Goal: Information Seeking & Learning: Check status

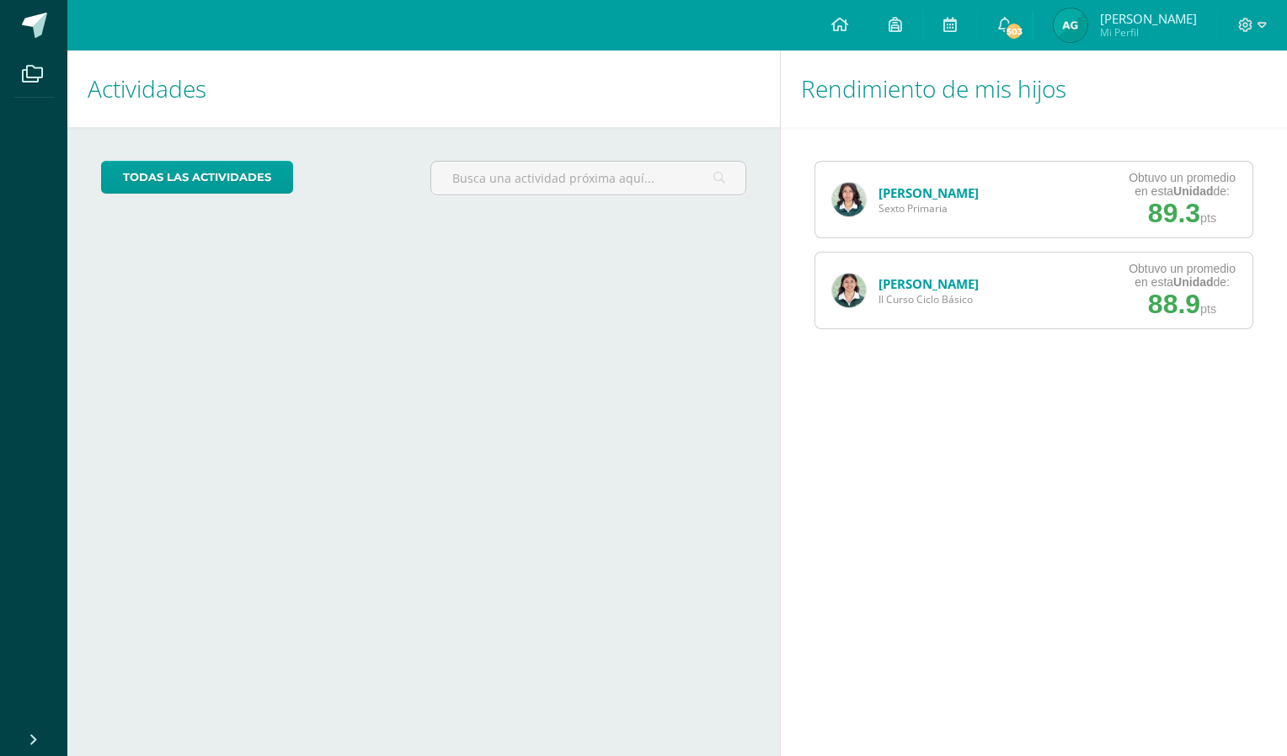
click at [1087, 25] on img at bounding box center [1071, 25] width 34 height 34
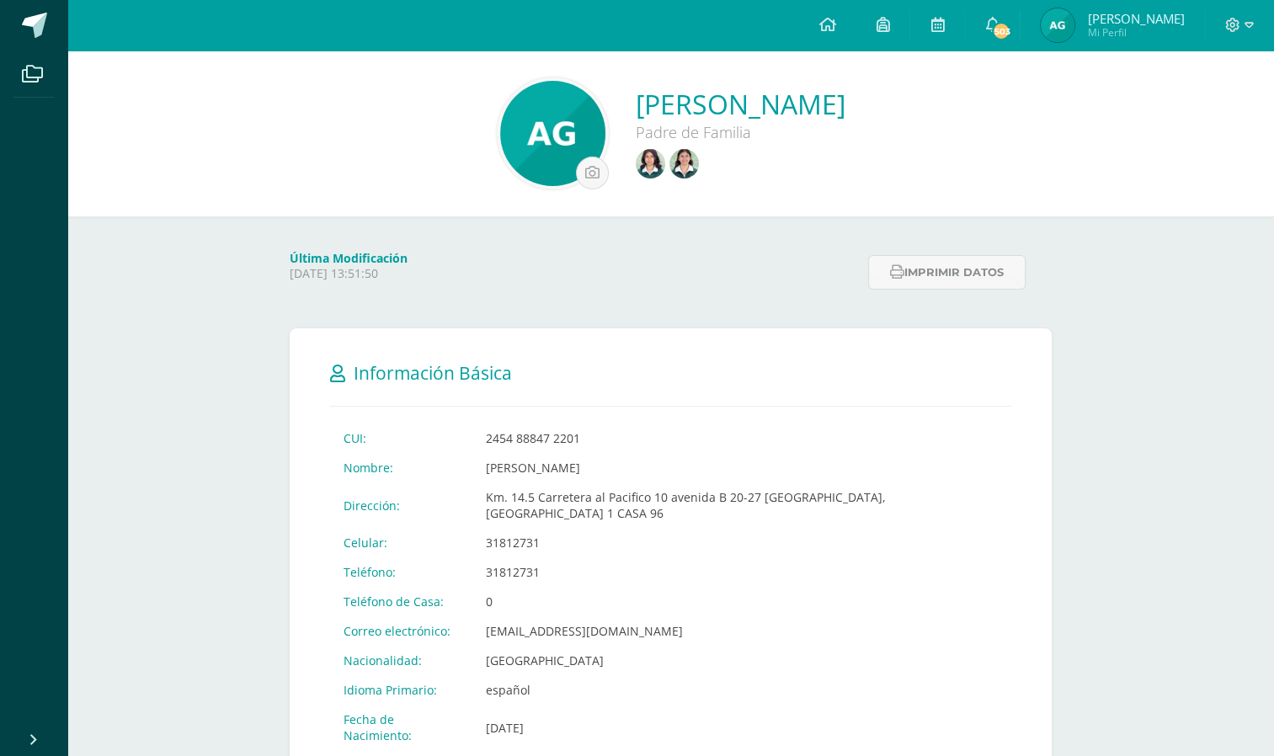
click at [670, 158] on link at bounding box center [687, 165] width 34 height 33
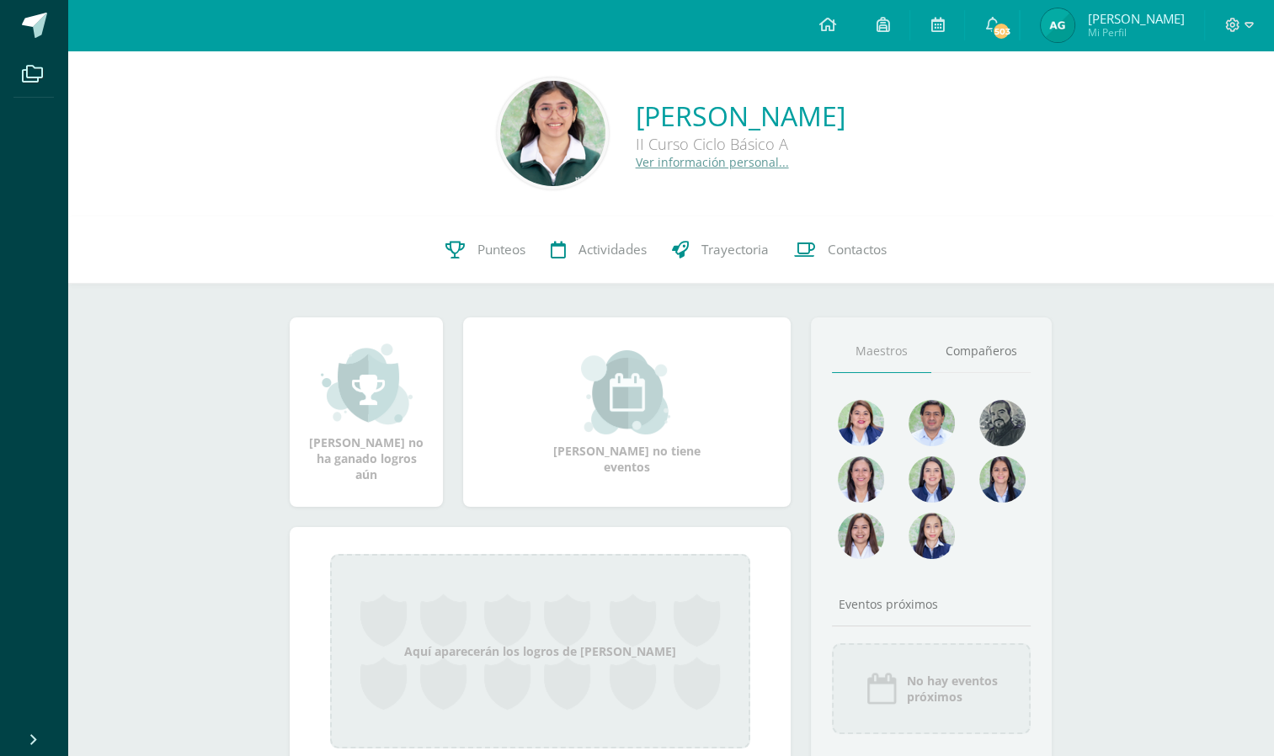
click at [459, 259] on link "Punteos" at bounding box center [485, 249] width 105 height 67
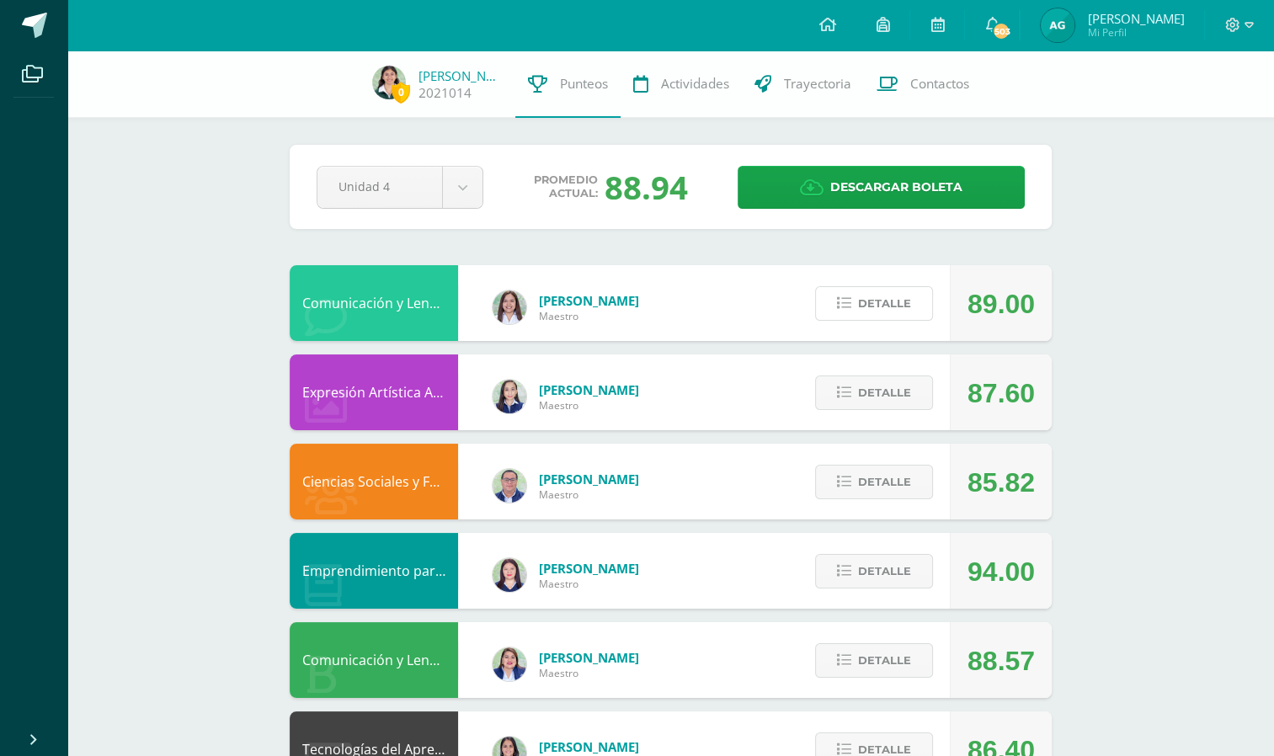
click at [876, 291] on span "Detalle" at bounding box center [884, 303] width 53 height 31
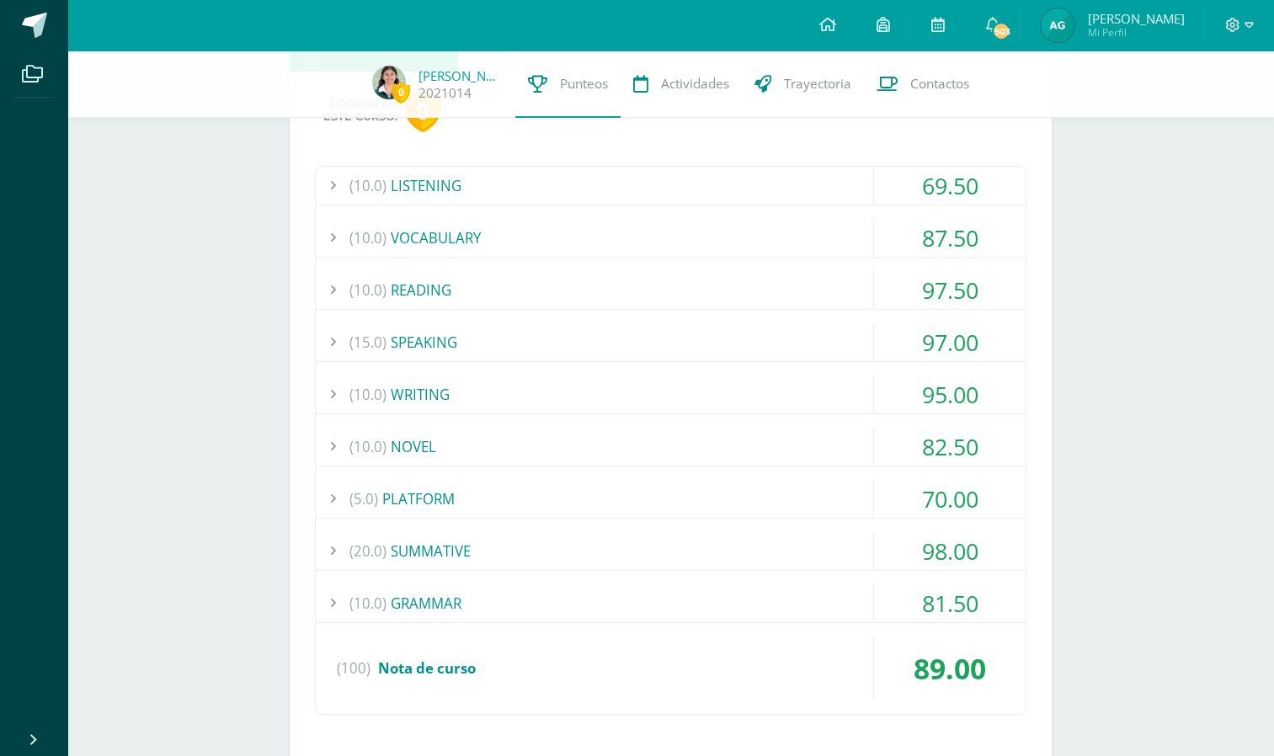
scroll to position [254, 0]
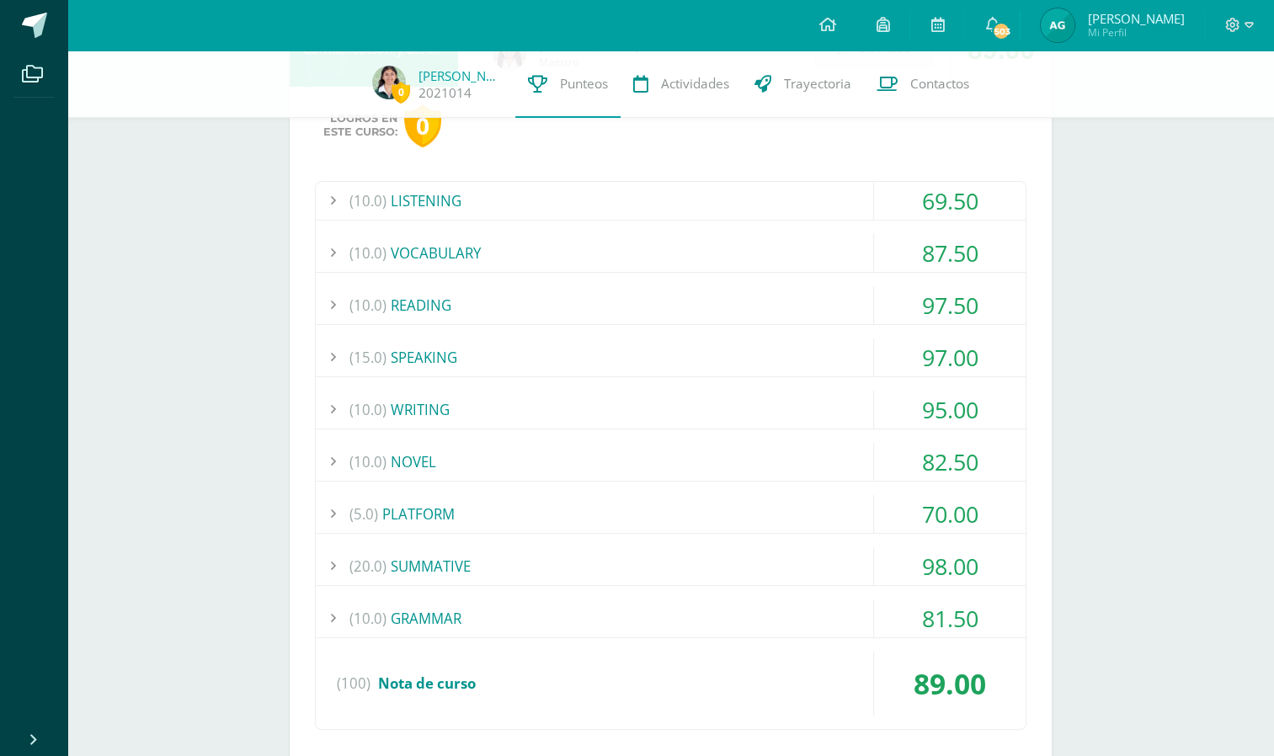
click at [831, 193] on div "(10.0) LISTENING" at bounding box center [671, 201] width 710 height 38
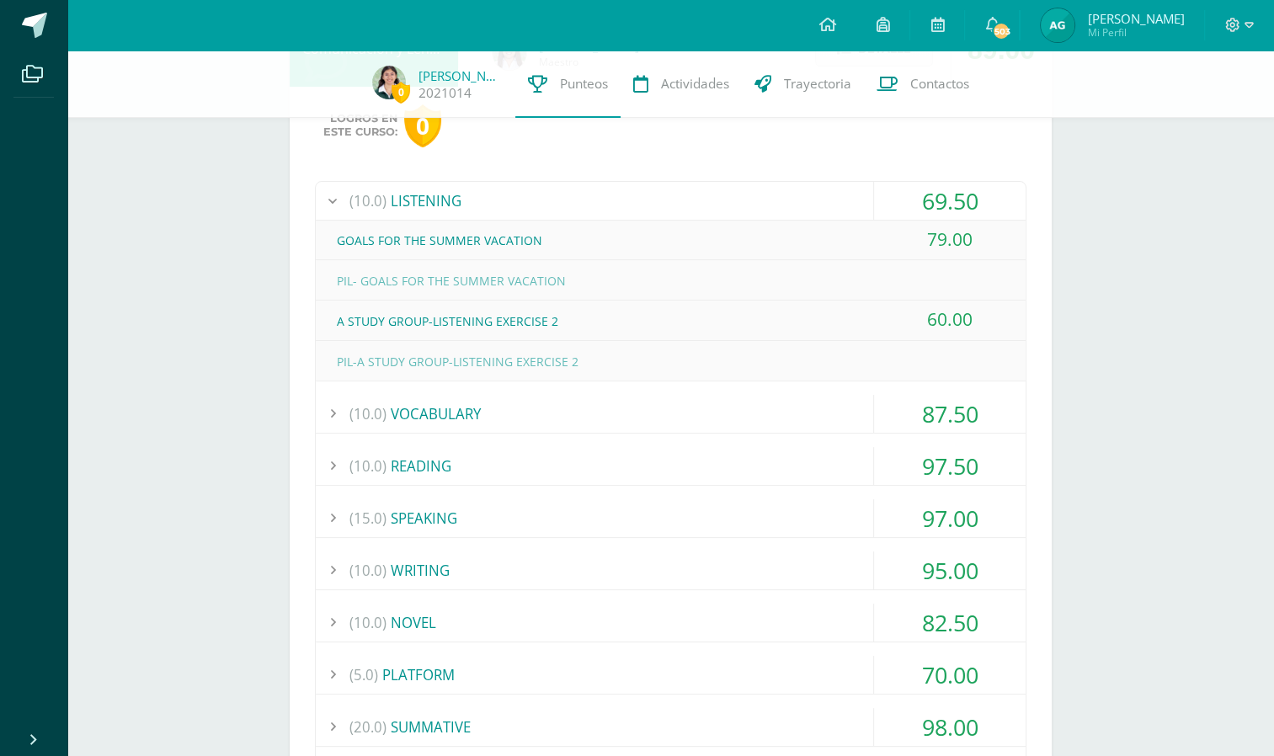
click at [867, 395] on div "(10.0) VOCABULARY" at bounding box center [671, 414] width 710 height 38
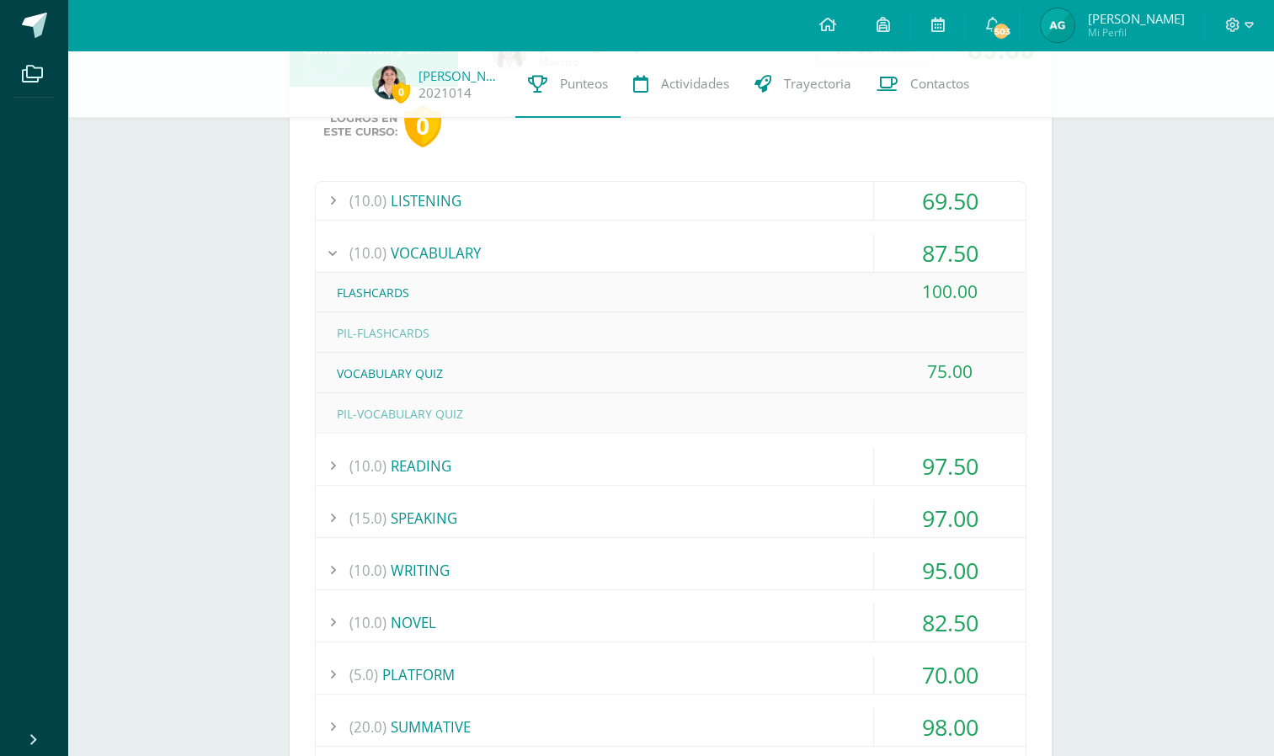
click at [832, 474] on div "(10.0) READING" at bounding box center [671, 466] width 710 height 38
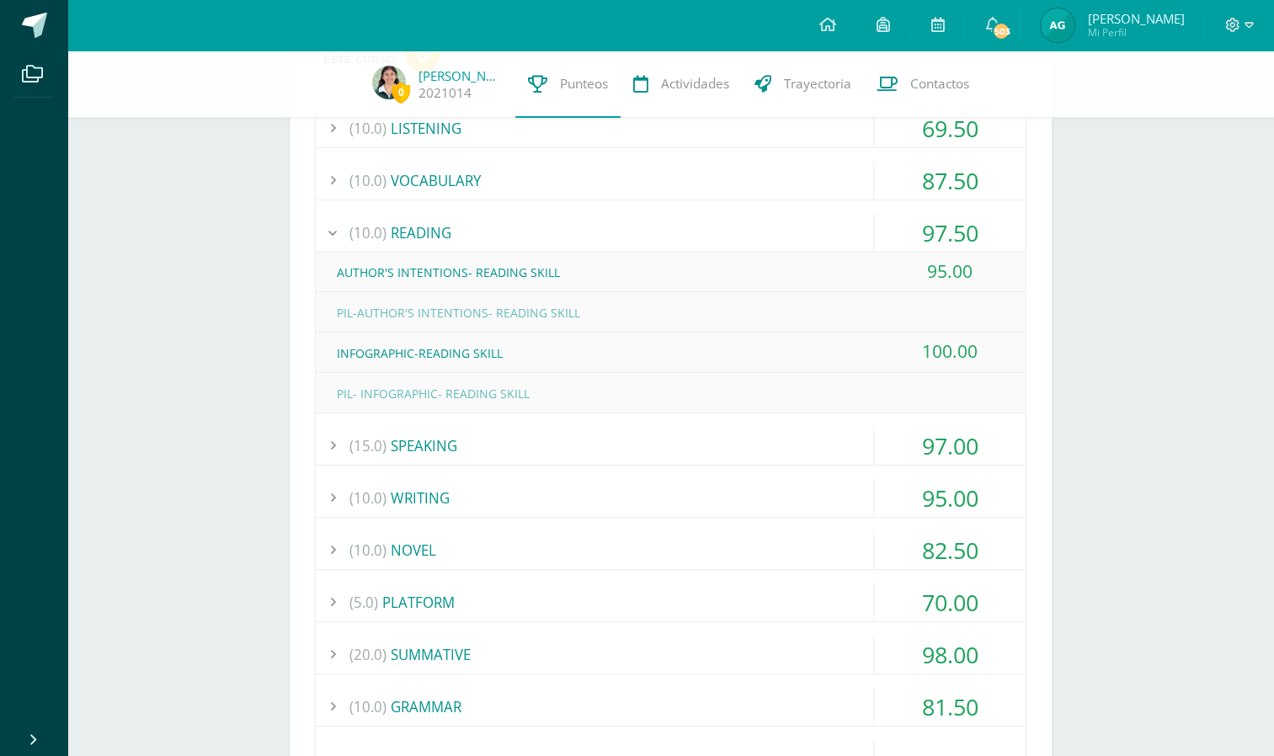
scroll to position [419, 0]
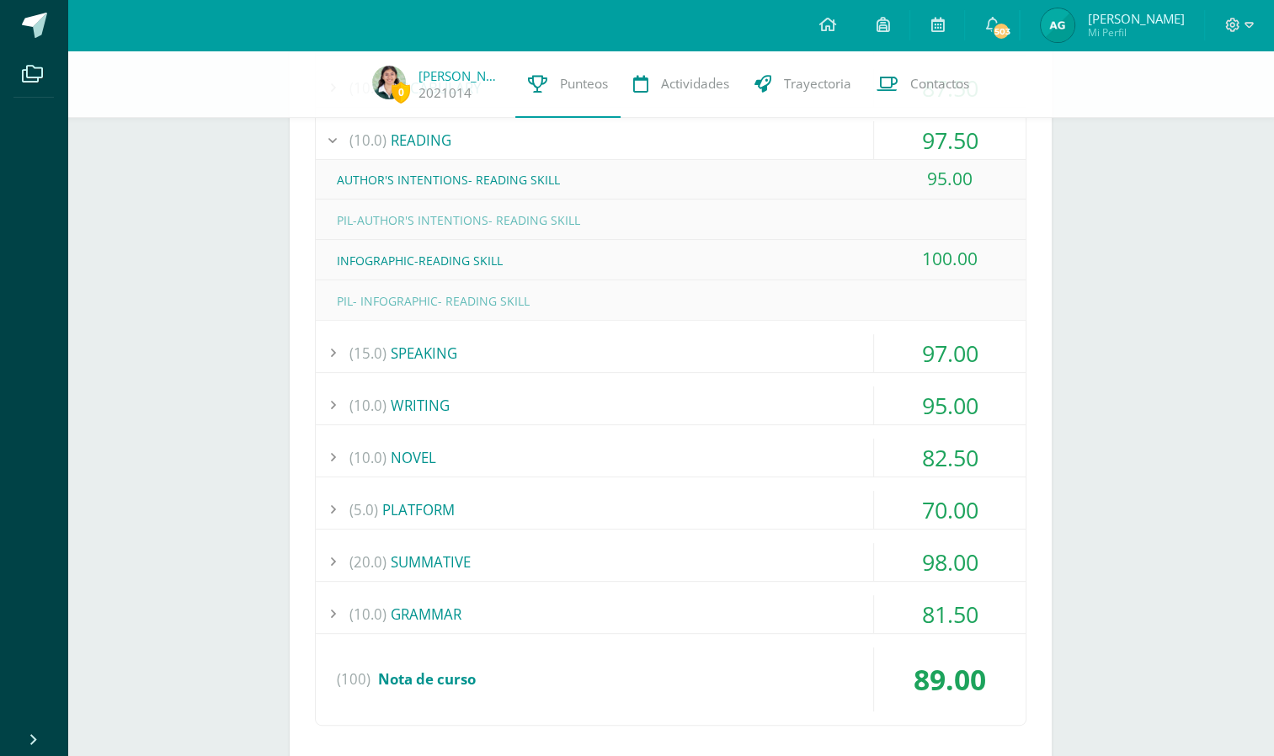
click at [843, 358] on div "(15.0) SPEAKING" at bounding box center [671, 353] width 710 height 38
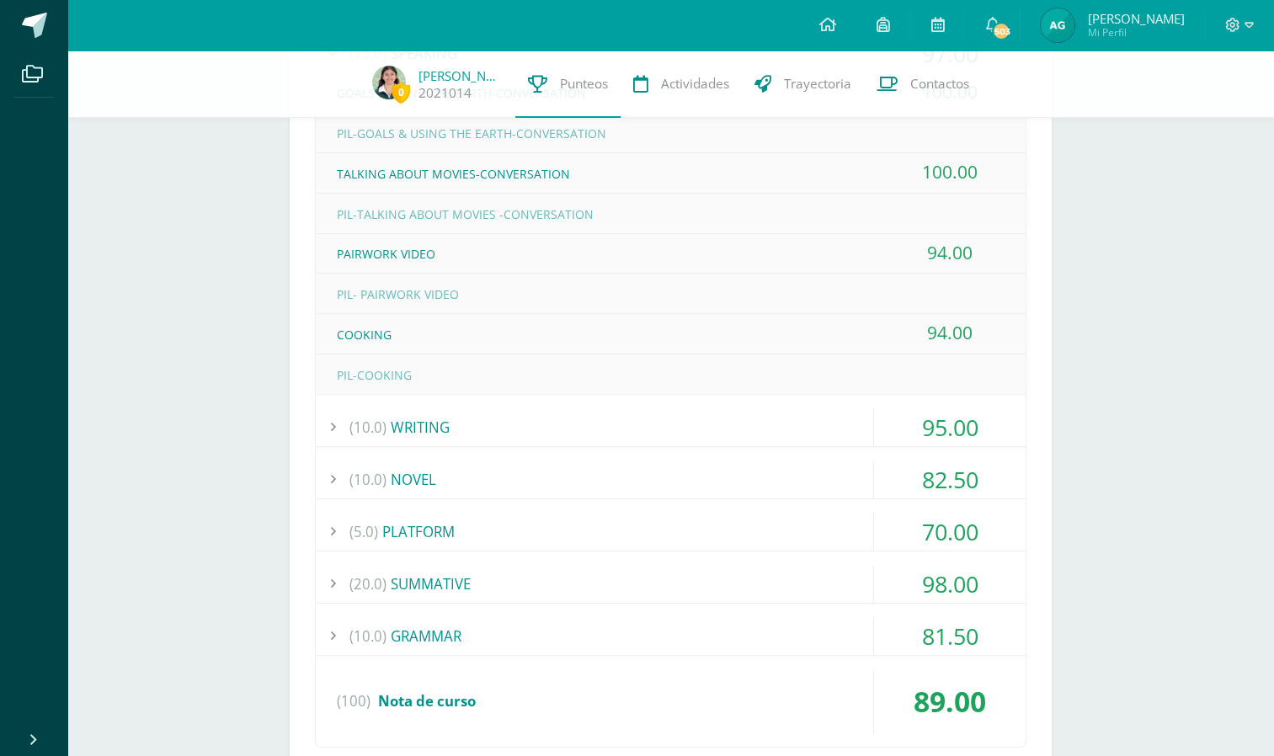
scroll to position [577, 0]
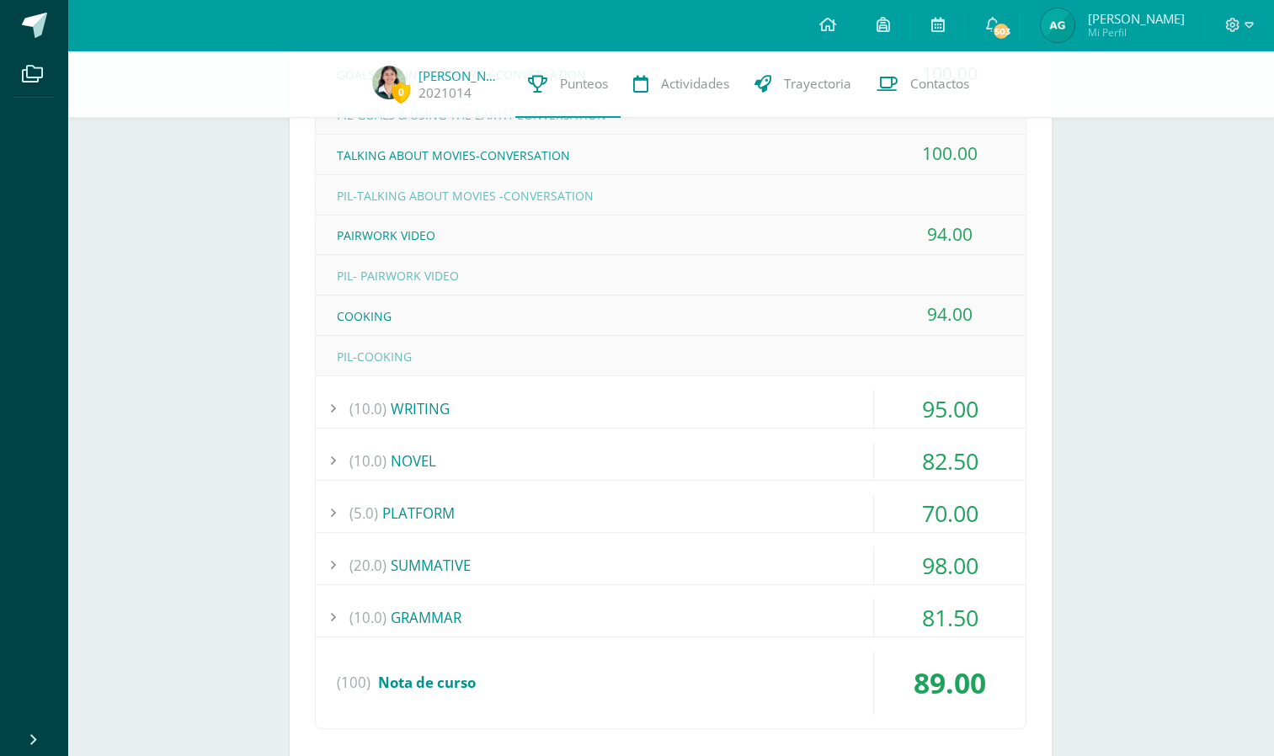
click at [860, 415] on div "(10.0) WRITING" at bounding box center [671, 409] width 710 height 38
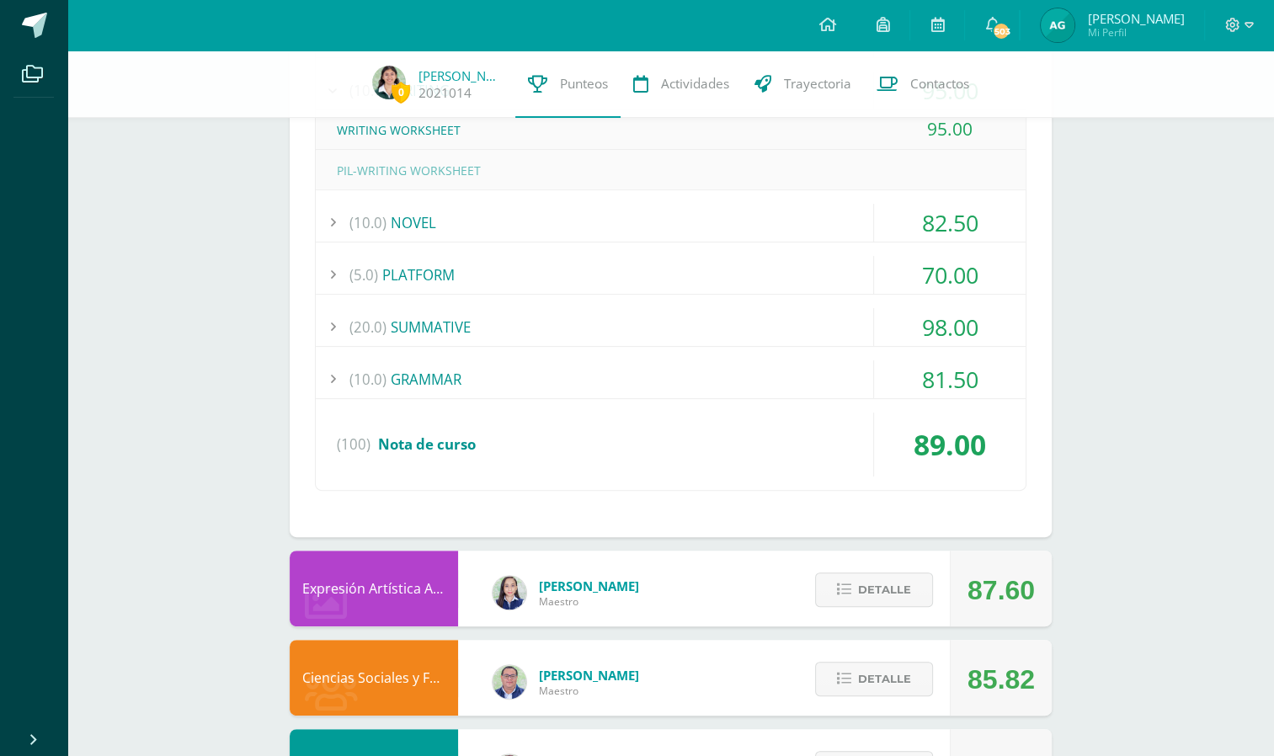
scroll to position [356, 0]
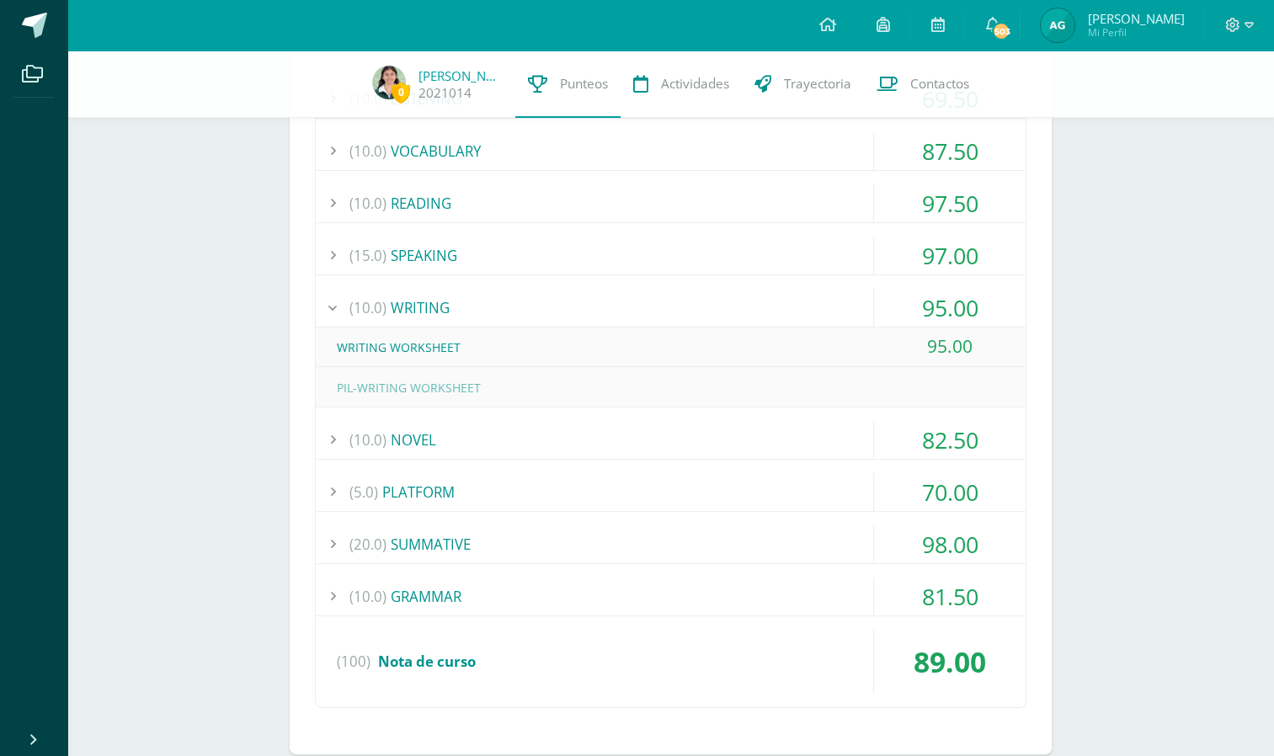
click at [947, 434] on div "82.50" at bounding box center [950, 440] width 152 height 38
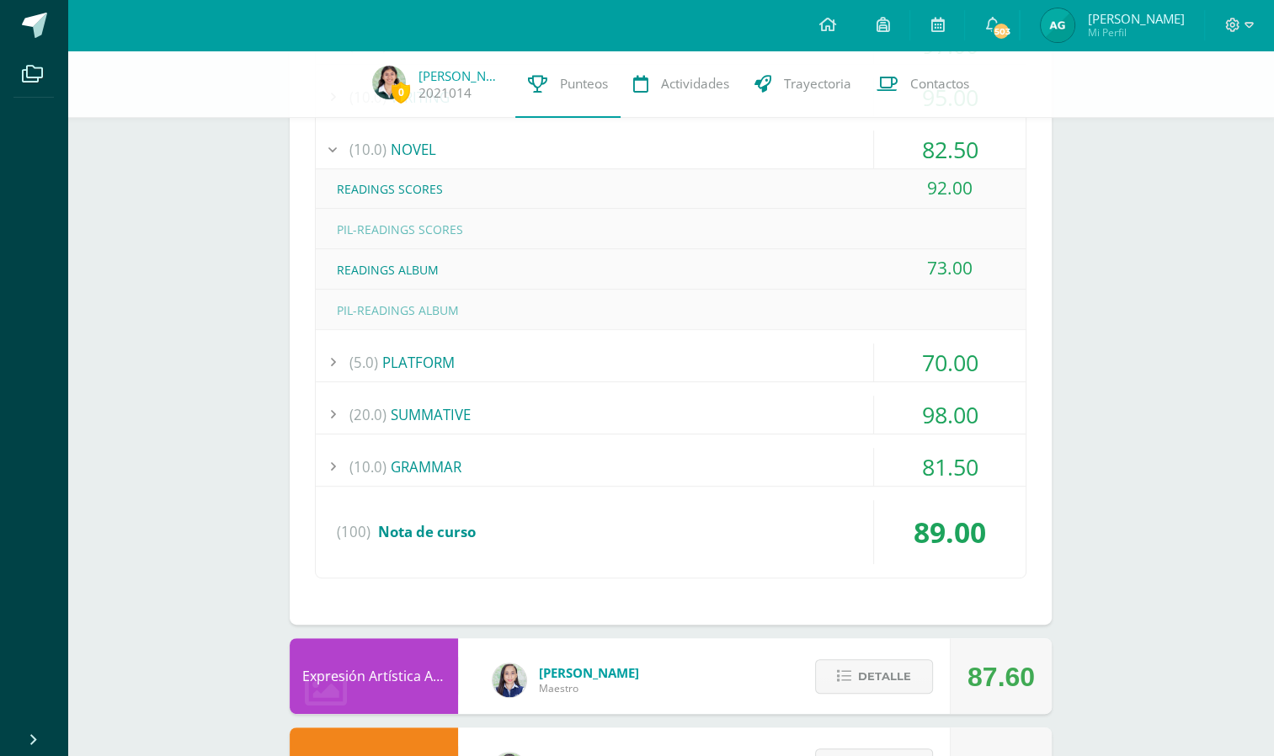
scroll to position [580, 0]
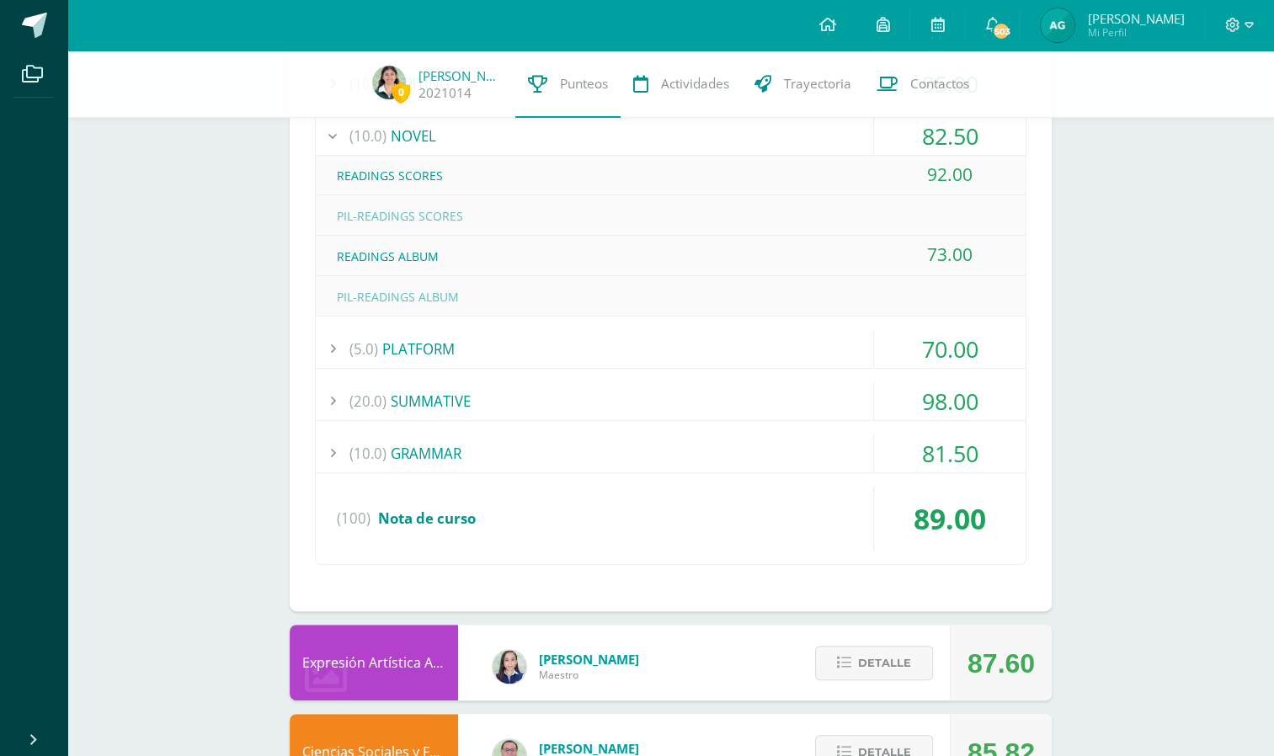
click at [952, 355] on div "70.00" at bounding box center [950, 349] width 152 height 38
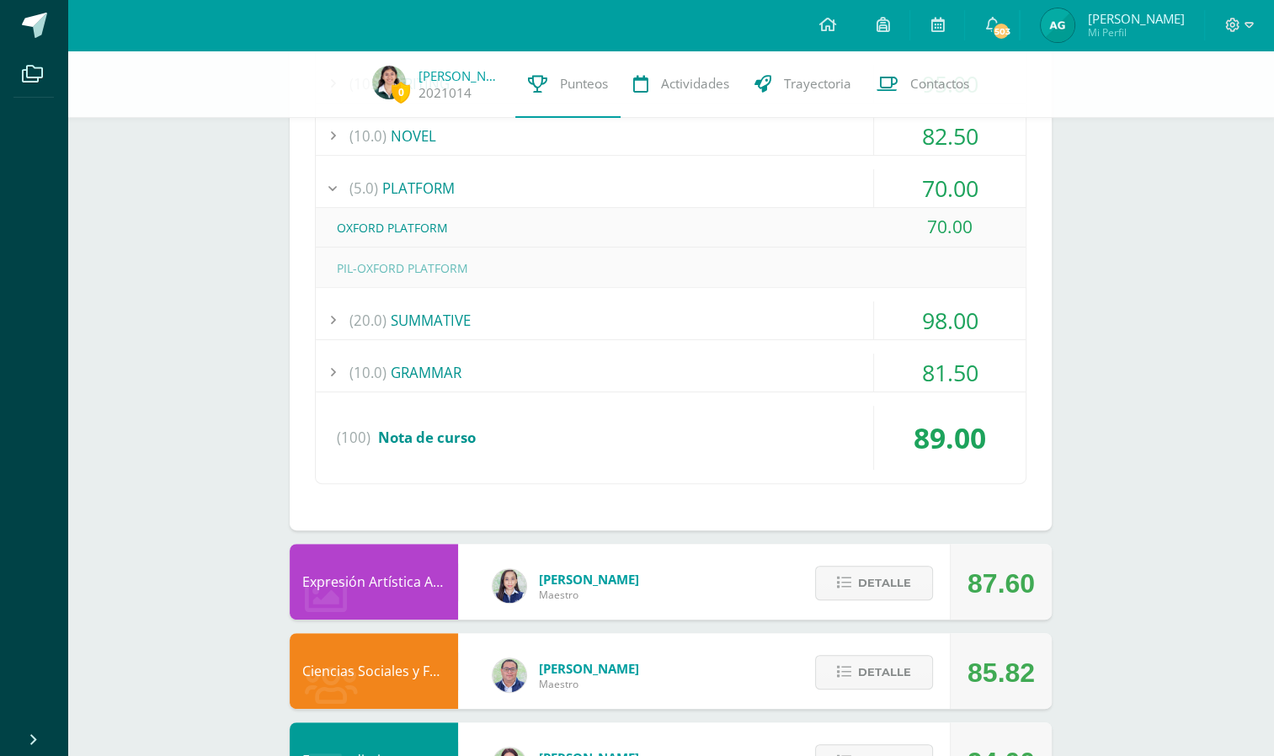
click at [983, 321] on div "98.00" at bounding box center [950, 320] width 152 height 38
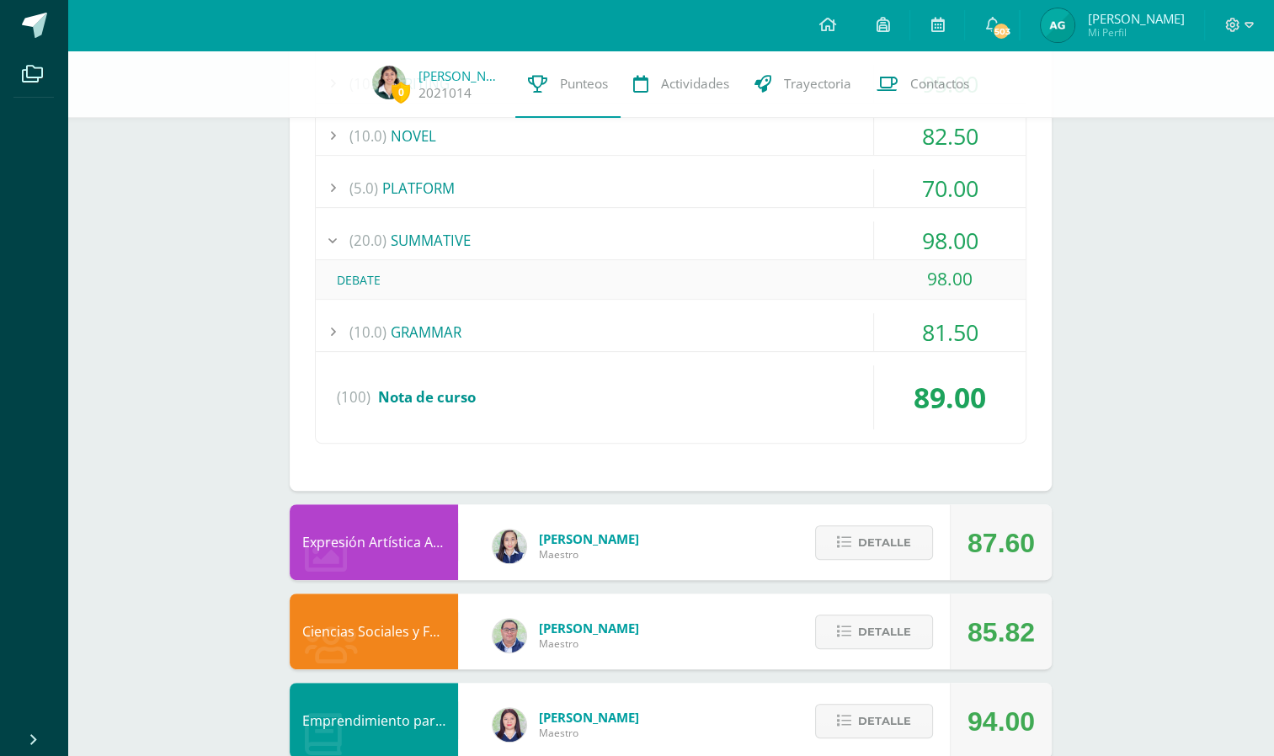
click at [973, 323] on div "81.50" at bounding box center [950, 332] width 152 height 38
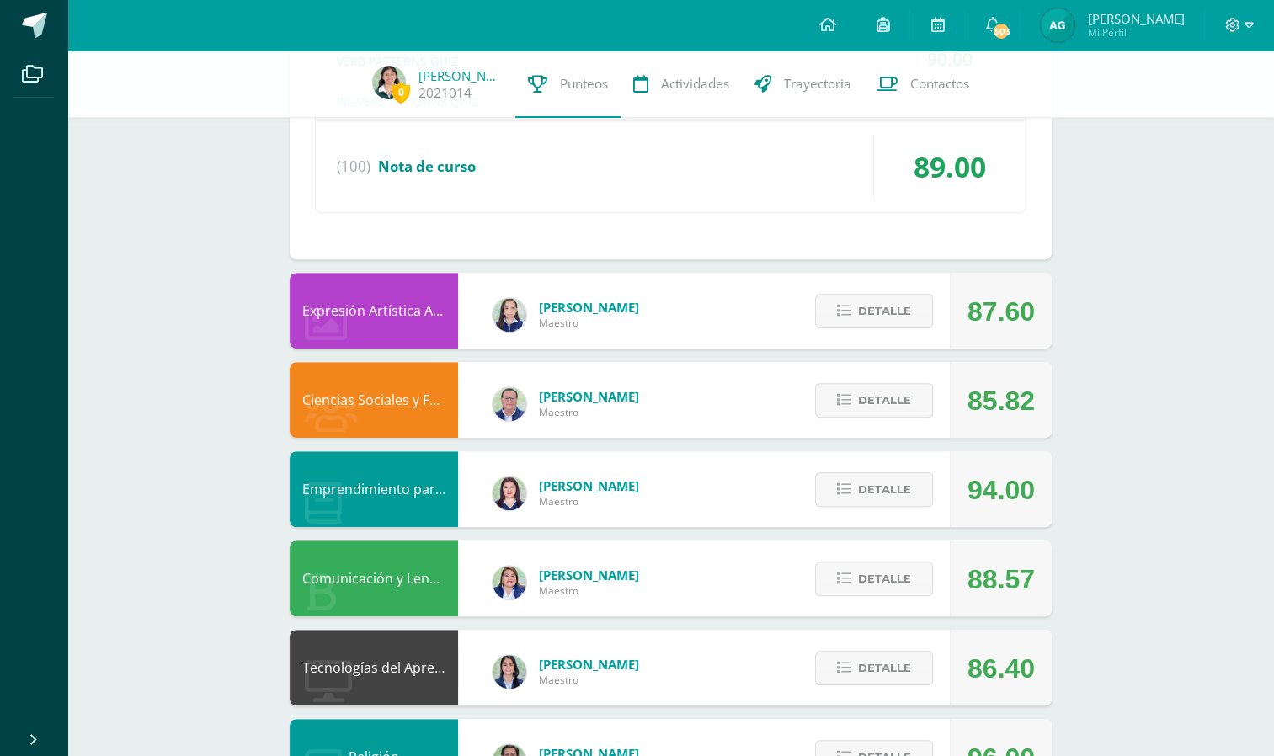
scroll to position [948, 0]
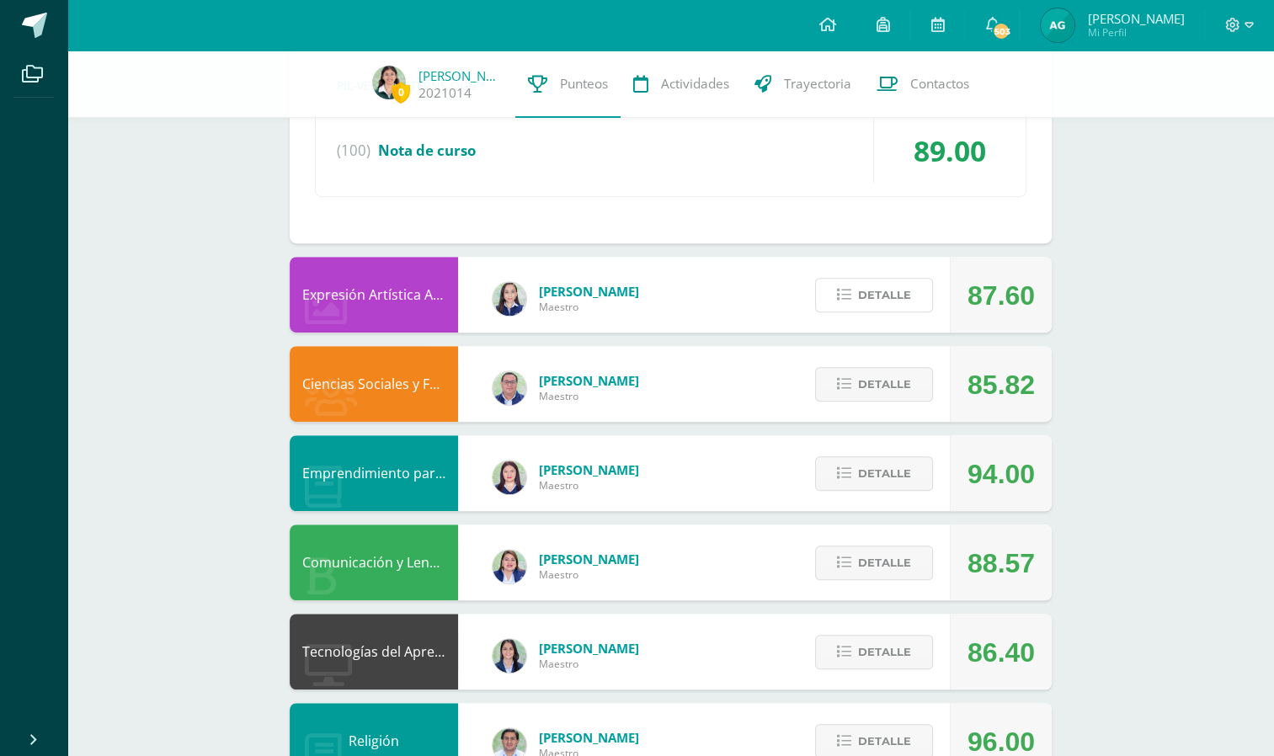
click at [904, 308] on button "Detalle" at bounding box center [874, 295] width 118 height 35
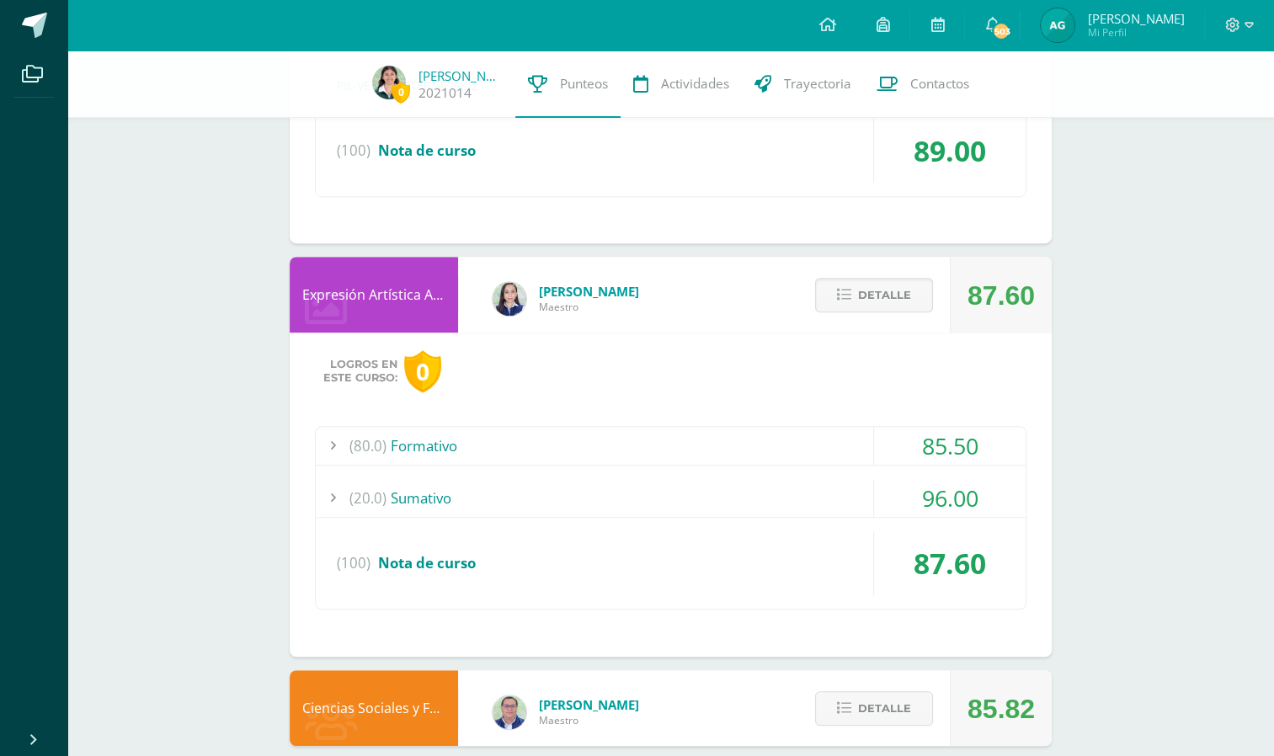
click at [874, 448] on div "85.50" at bounding box center [950, 446] width 152 height 38
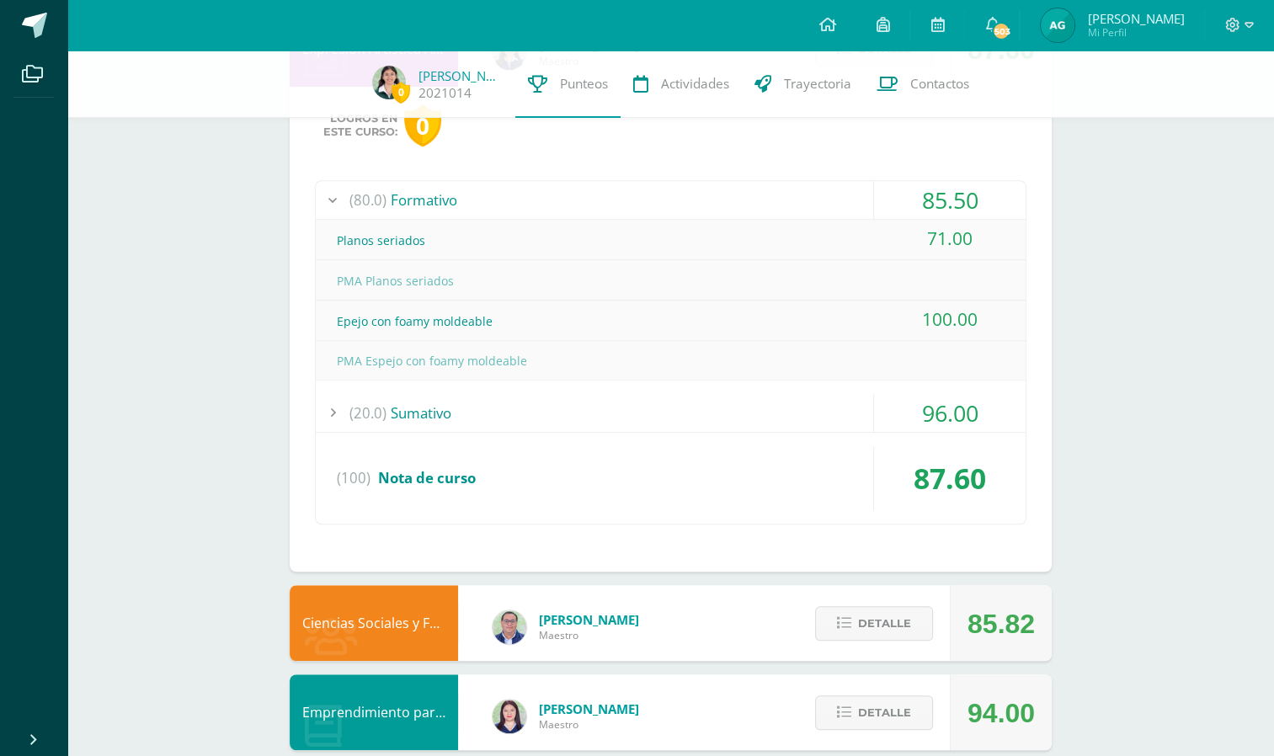
scroll to position [1041, 0]
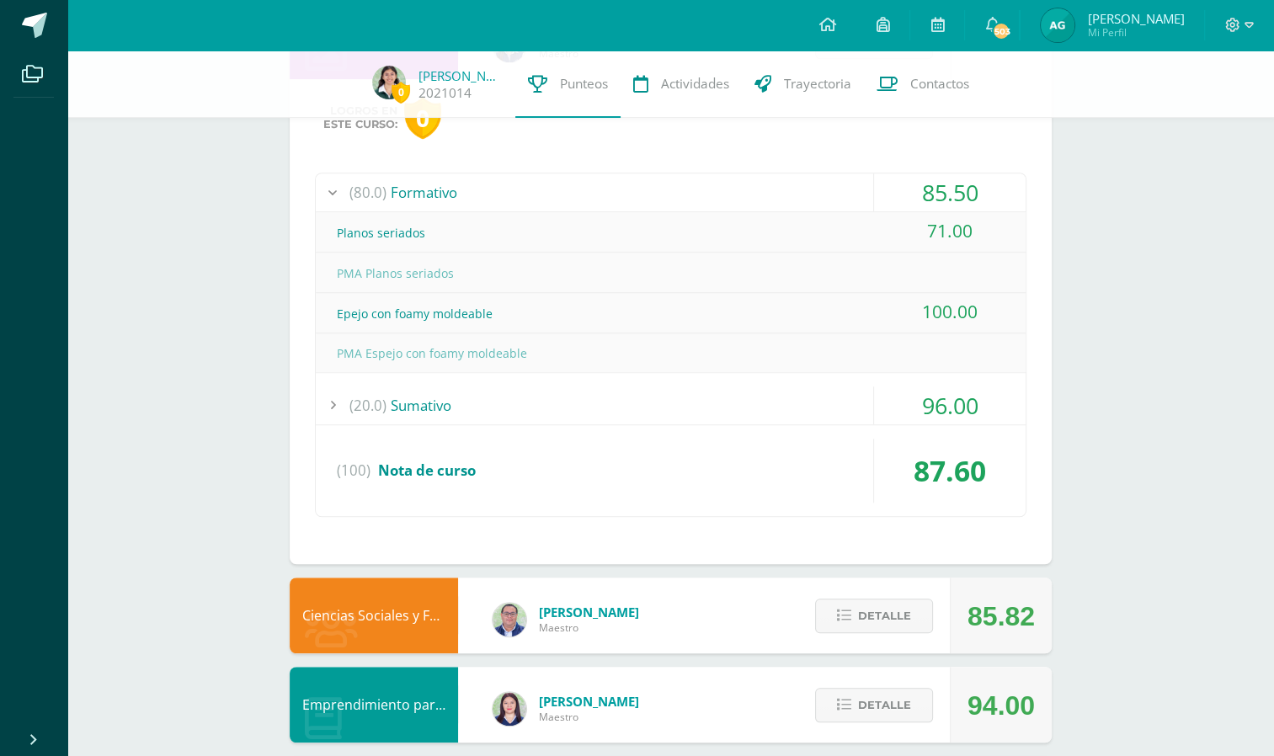
click at [835, 421] on div "(20.0) Sumativo 96.00" at bounding box center [671, 406] width 710 height 39
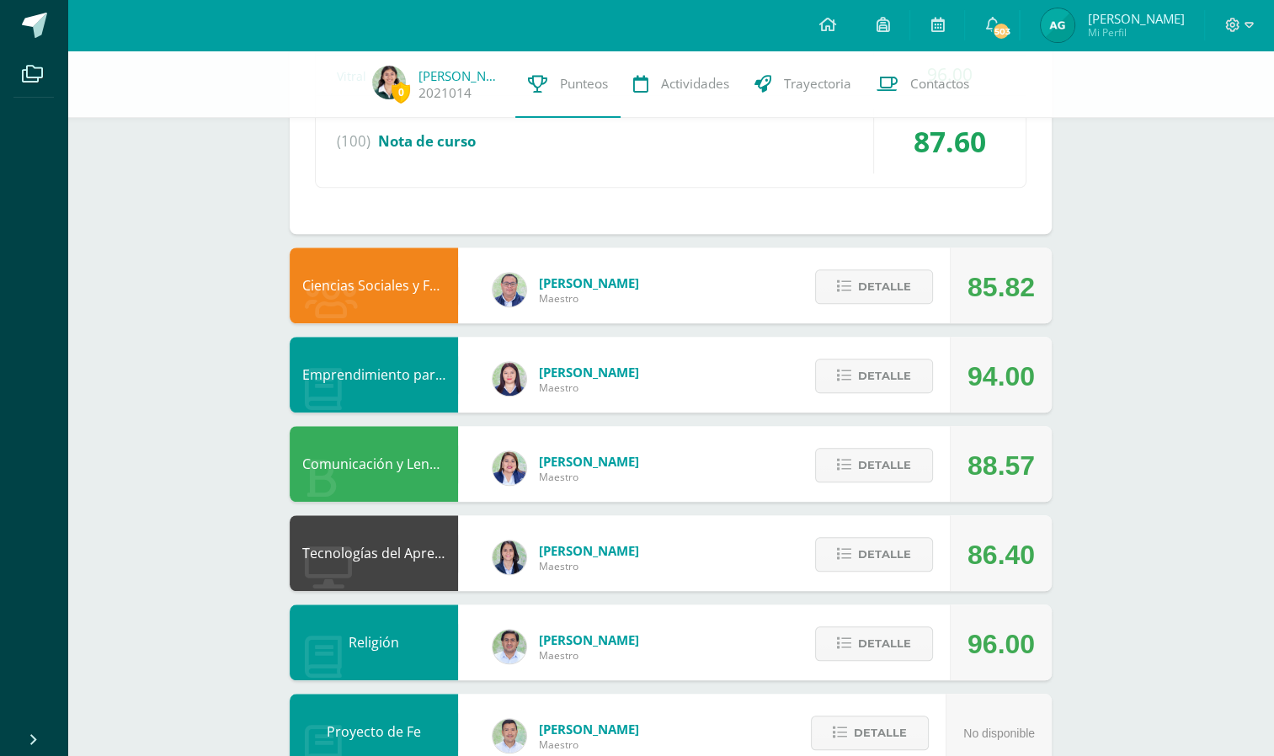
scroll to position [1257, 0]
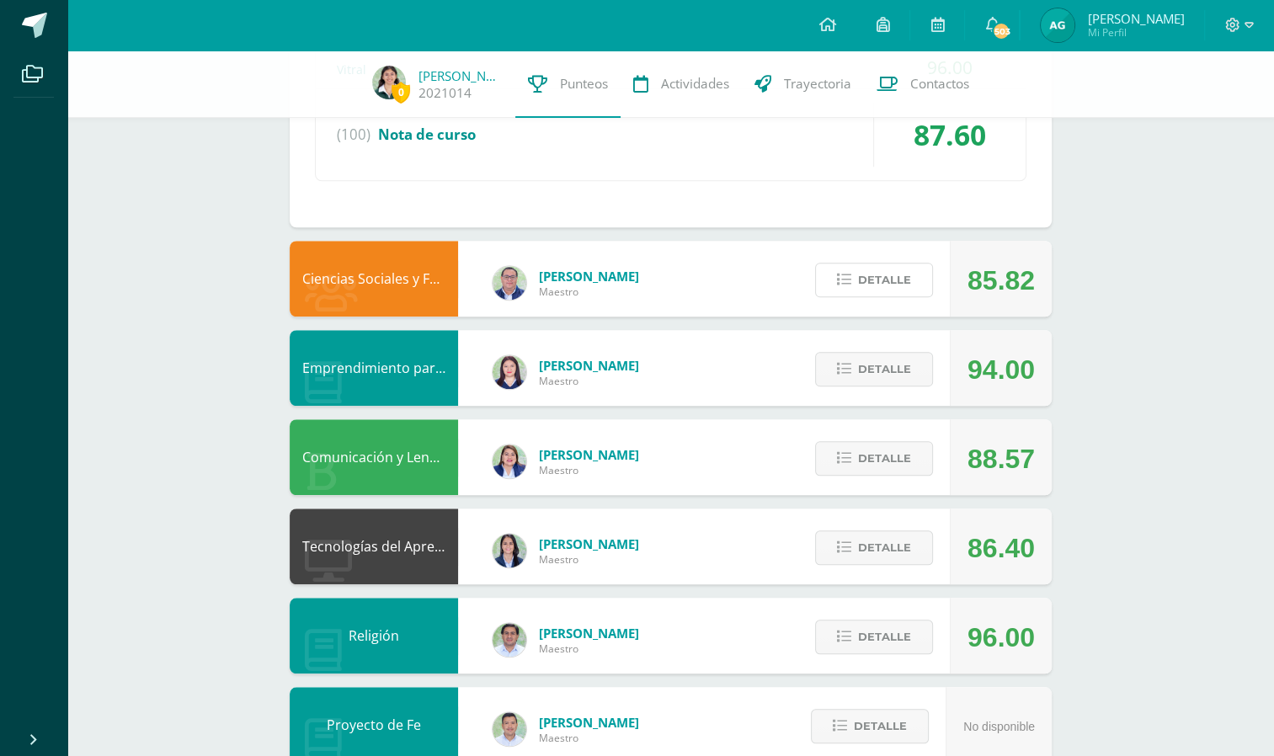
click at [899, 286] on span "Detalle" at bounding box center [884, 279] width 53 height 31
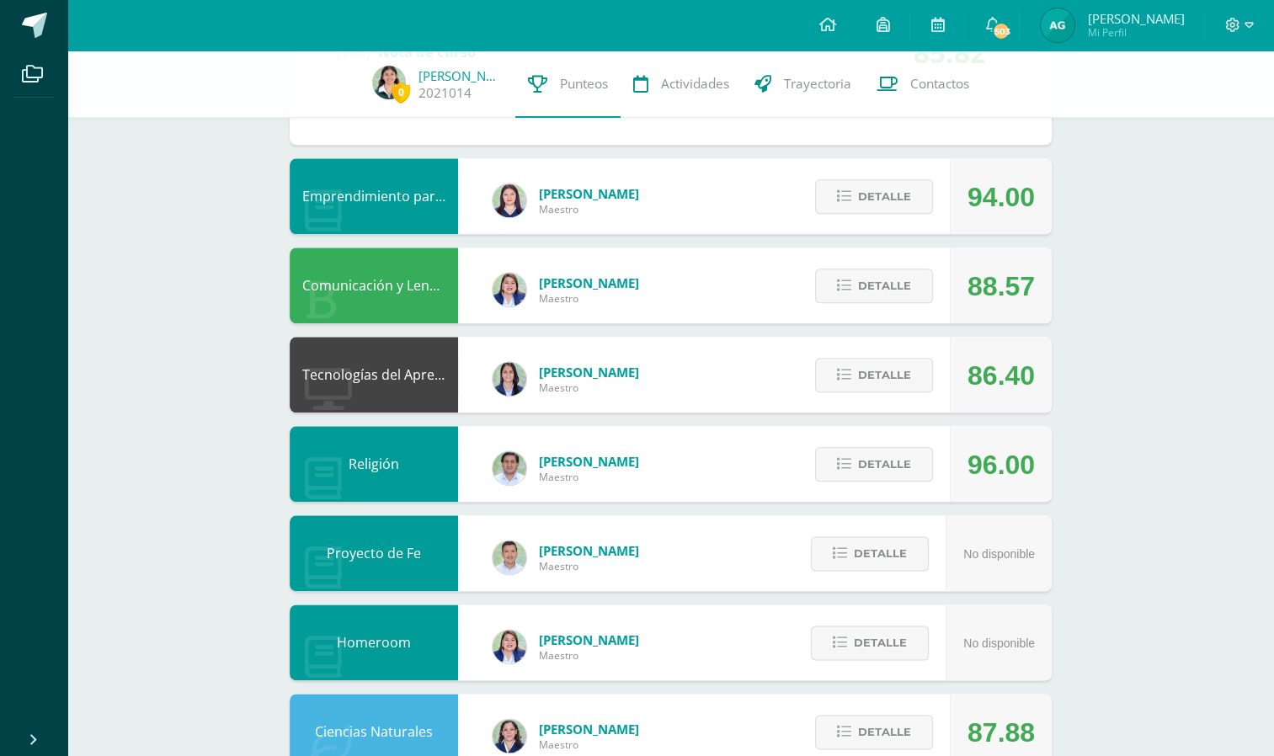
scroll to position [1827, 0]
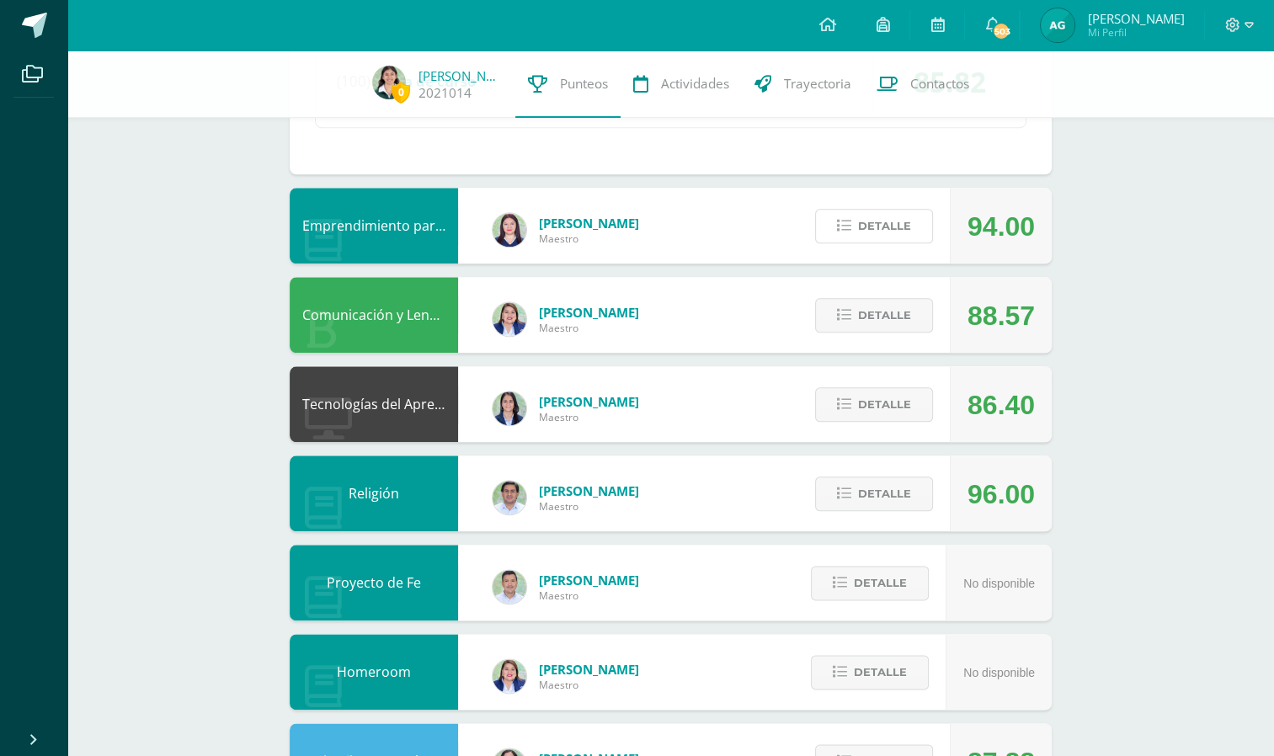
click at [850, 209] on button "Detalle" at bounding box center [874, 226] width 118 height 35
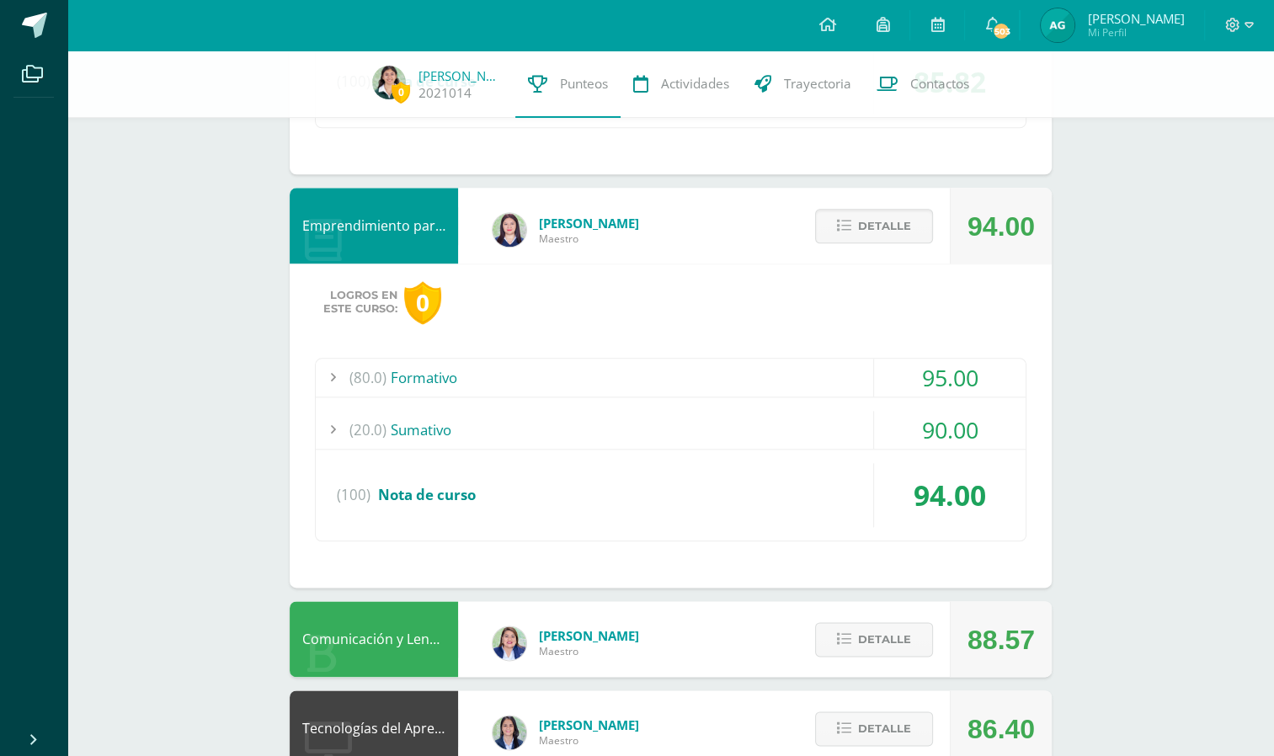
click at [856, 388] on div "(80.0) Formativo" at bounding box center [671, 378] width 710 height 38
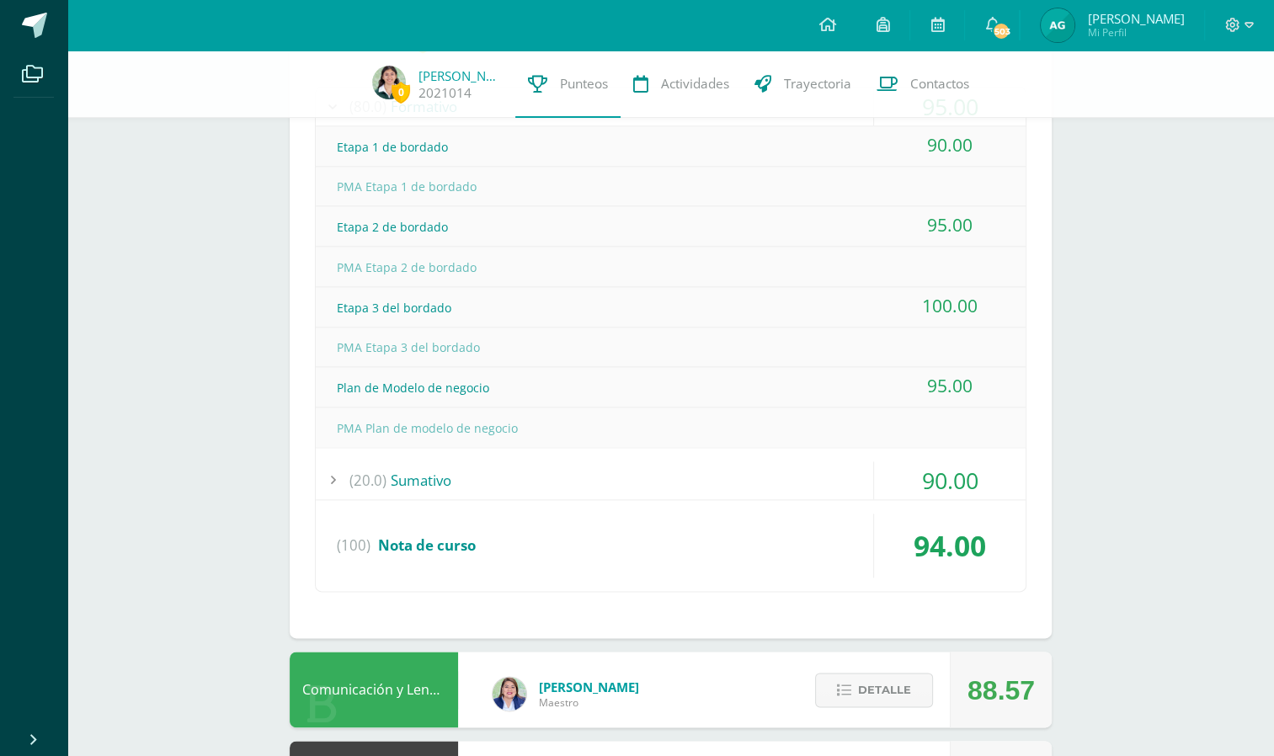
scroll to position [2068, 0]
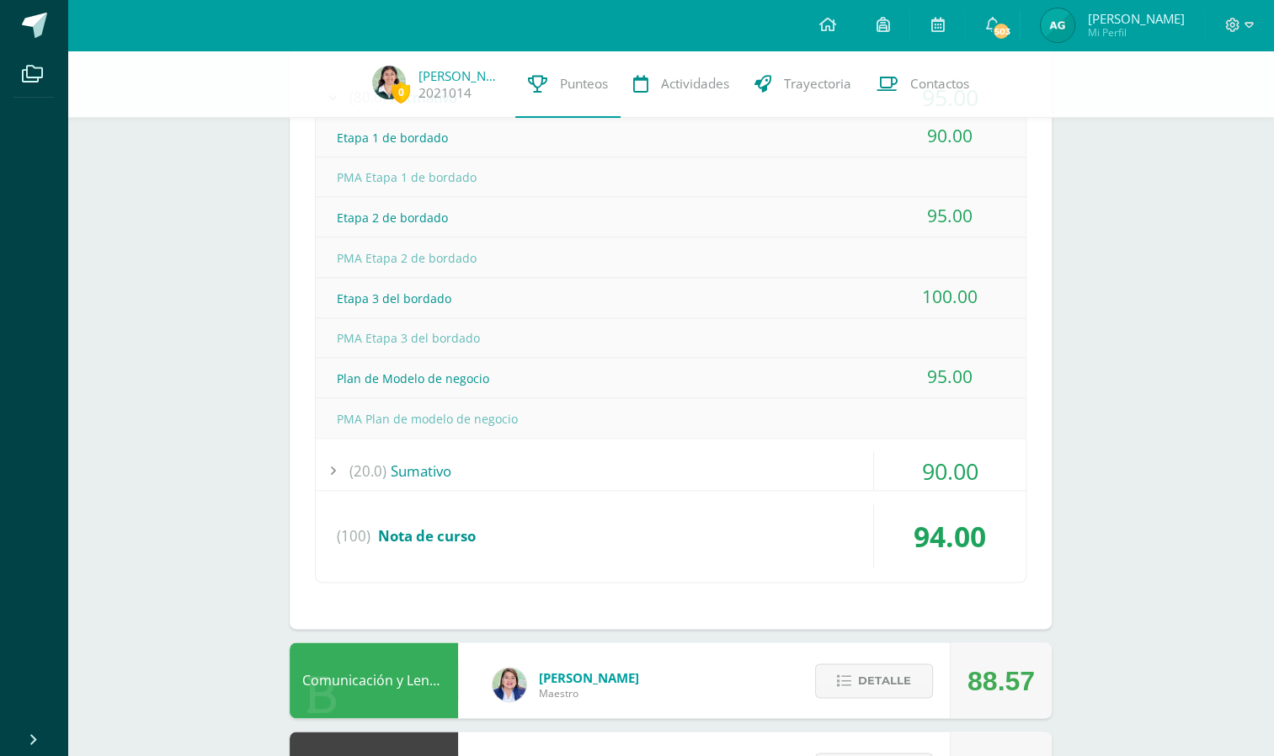
click at [842, 470] on div "(20.0) Sumativo" at bounding box center [671, 471] width 710 height 38
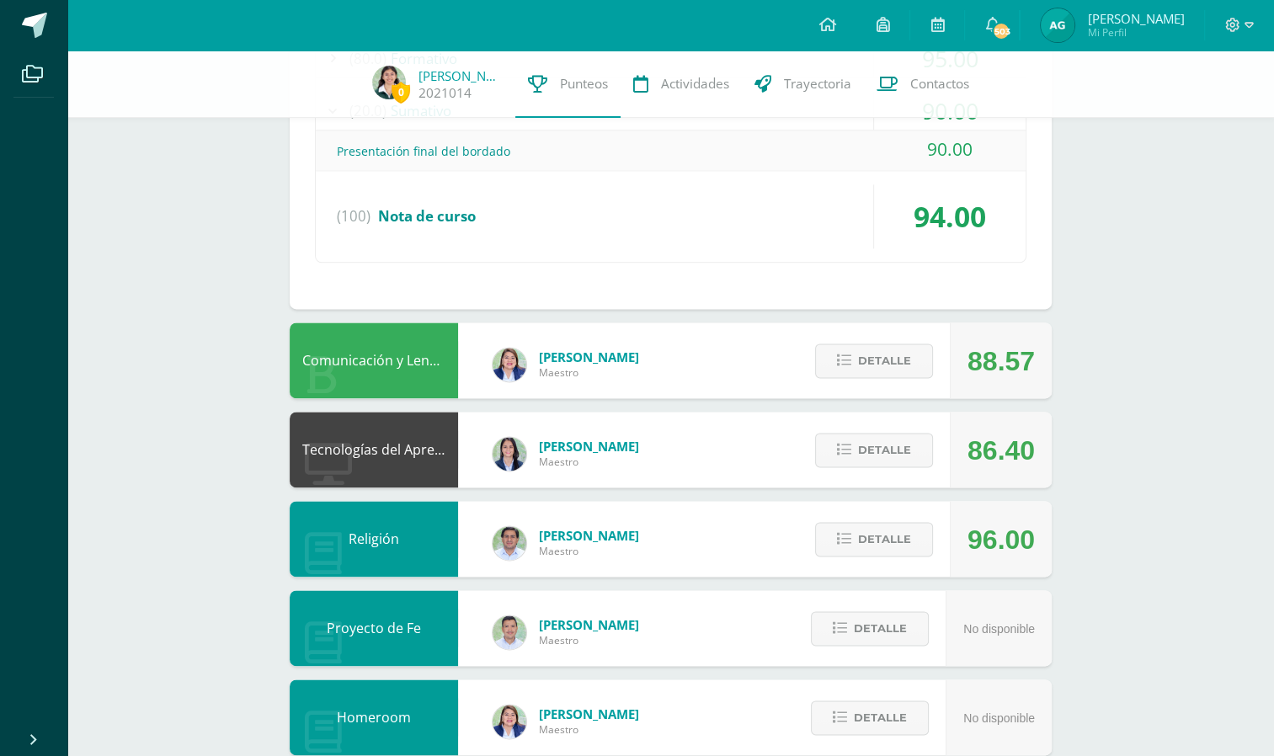
scroll to position [2153, 0]
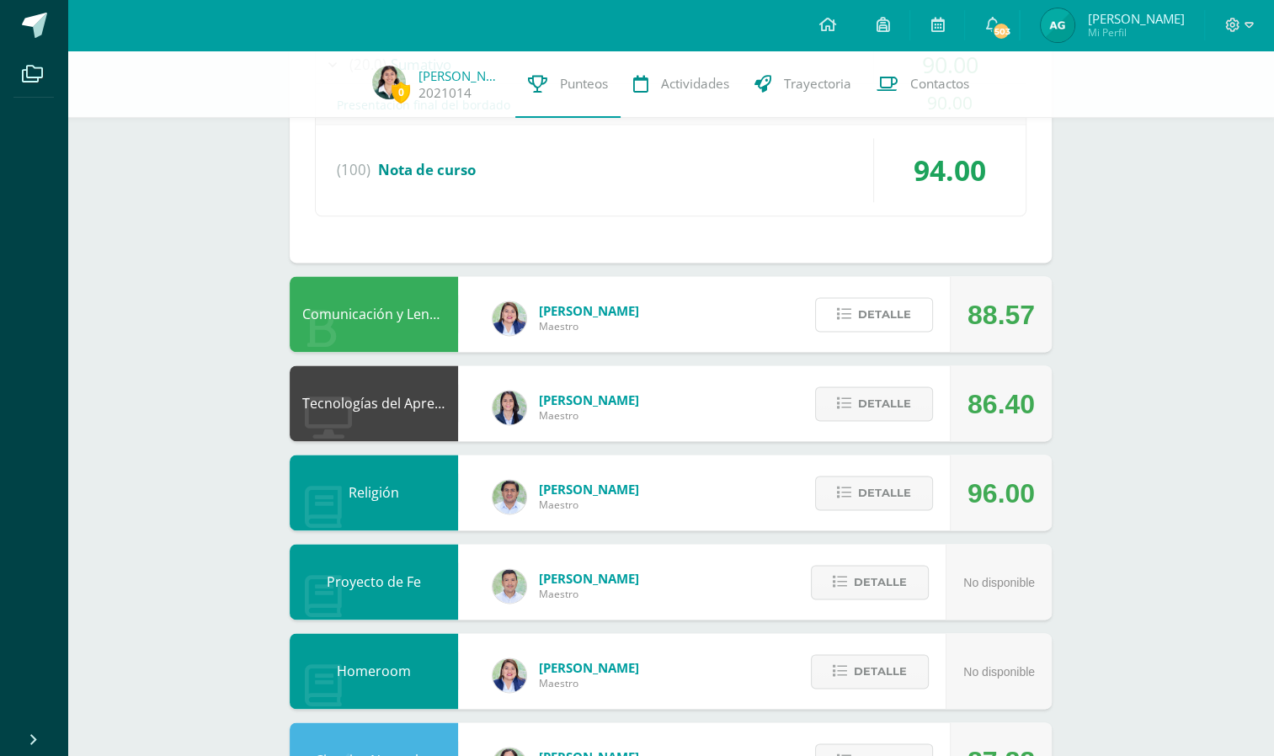
click at [886, 297] on button "Detalle" at bounding box center [874, 314] width 118 height 35
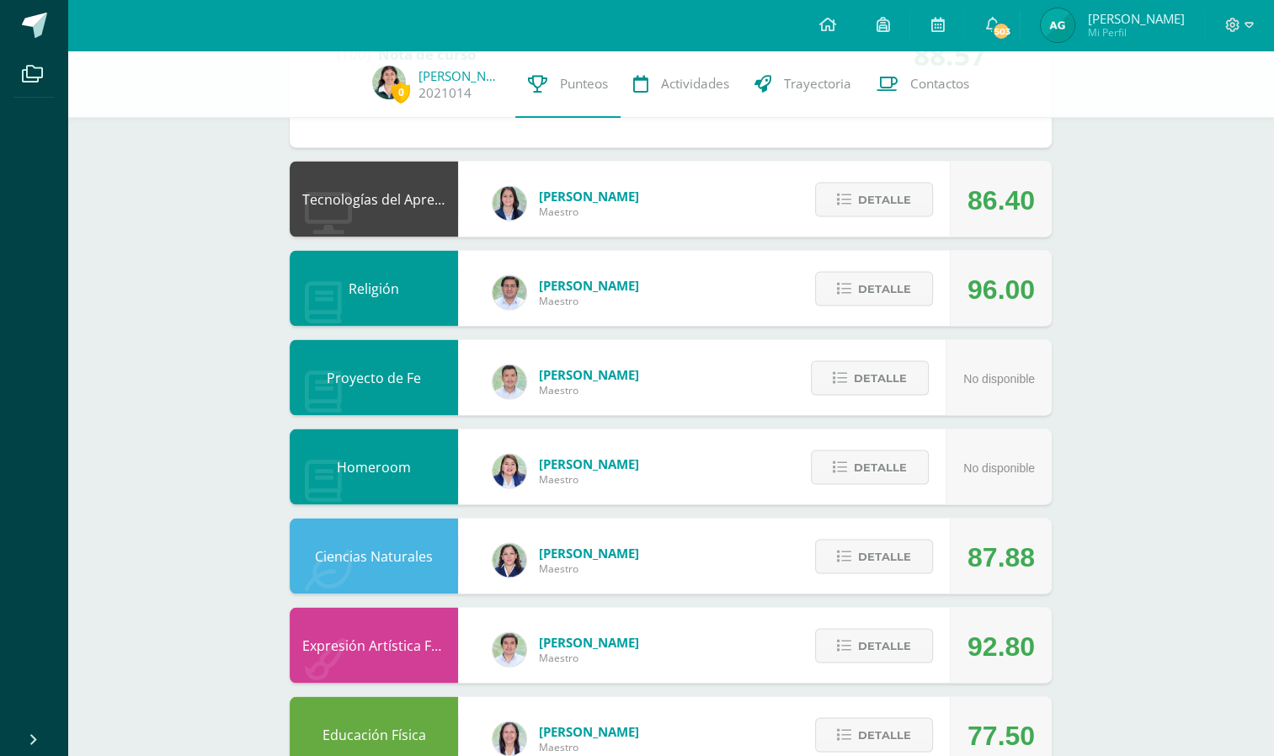
scroll to position [2998, 0]
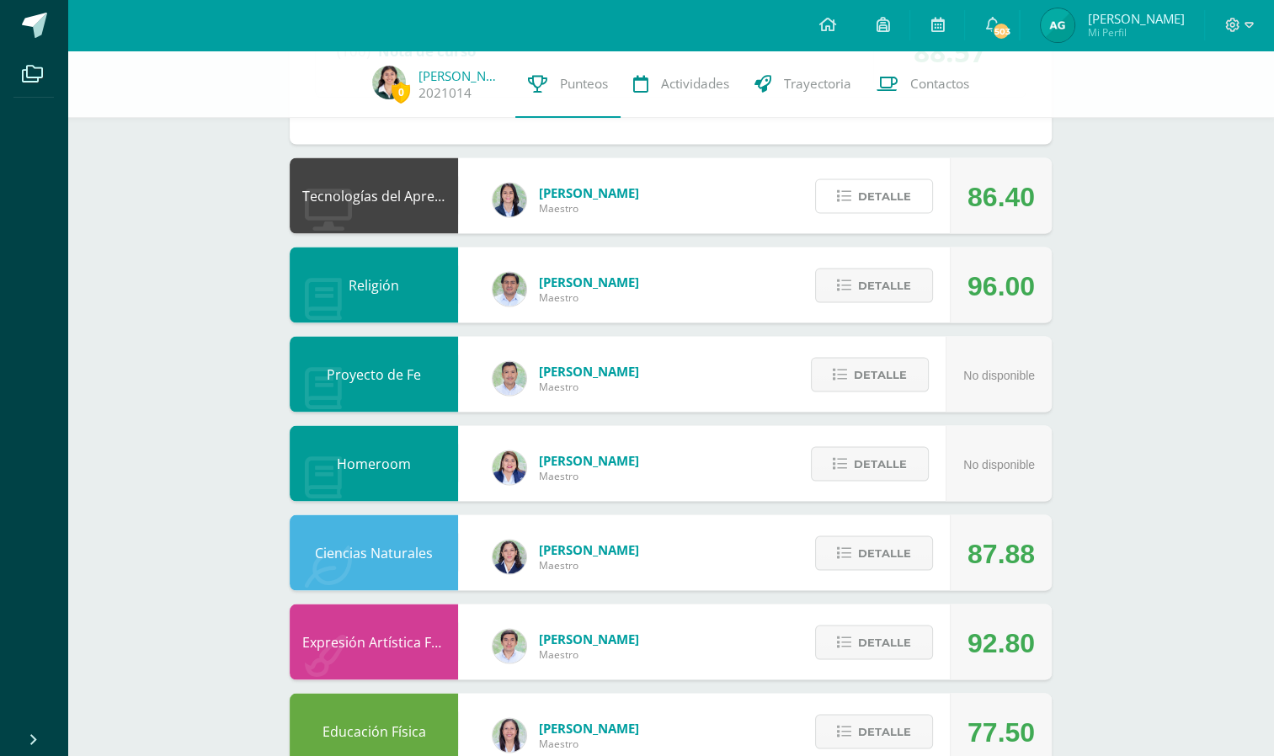
click at [879, 196] on span "Detalle" at bounding box center [884, 195] width 53 height 31
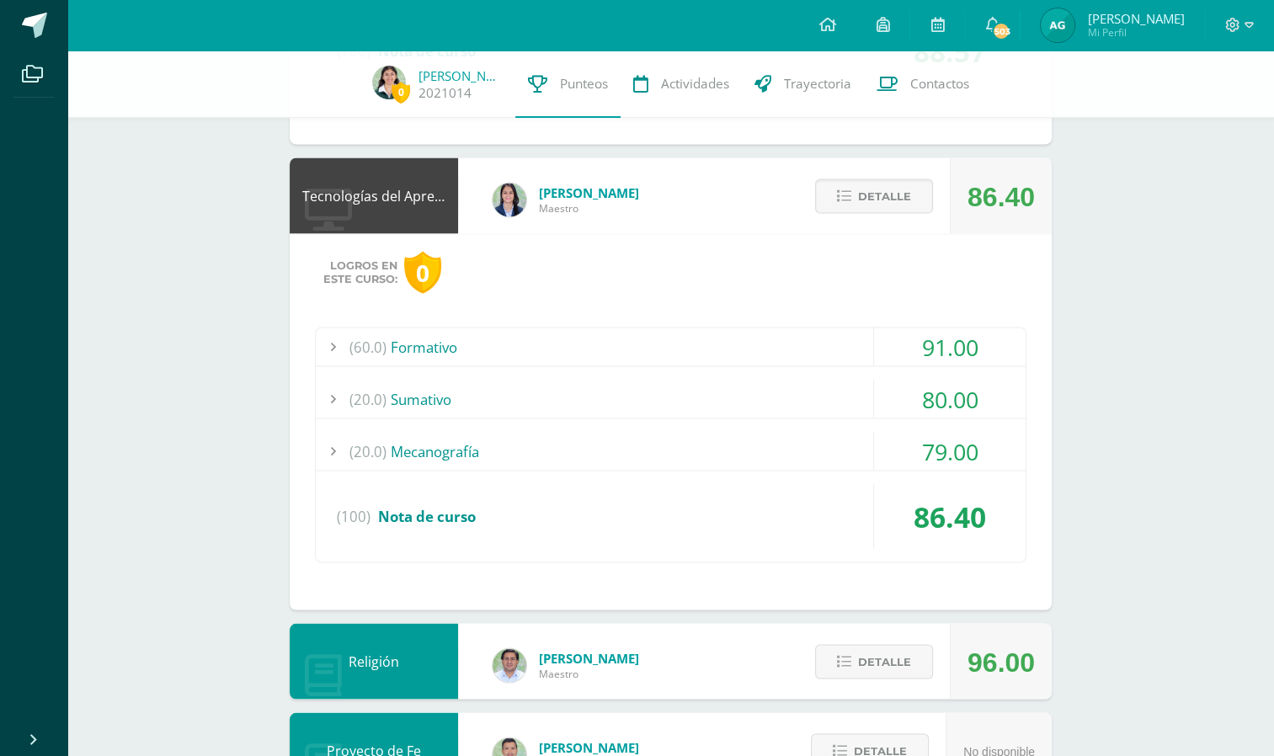
click at [903, 333] on div "91.00" at bounding box center [950, 347] width 152 height 38
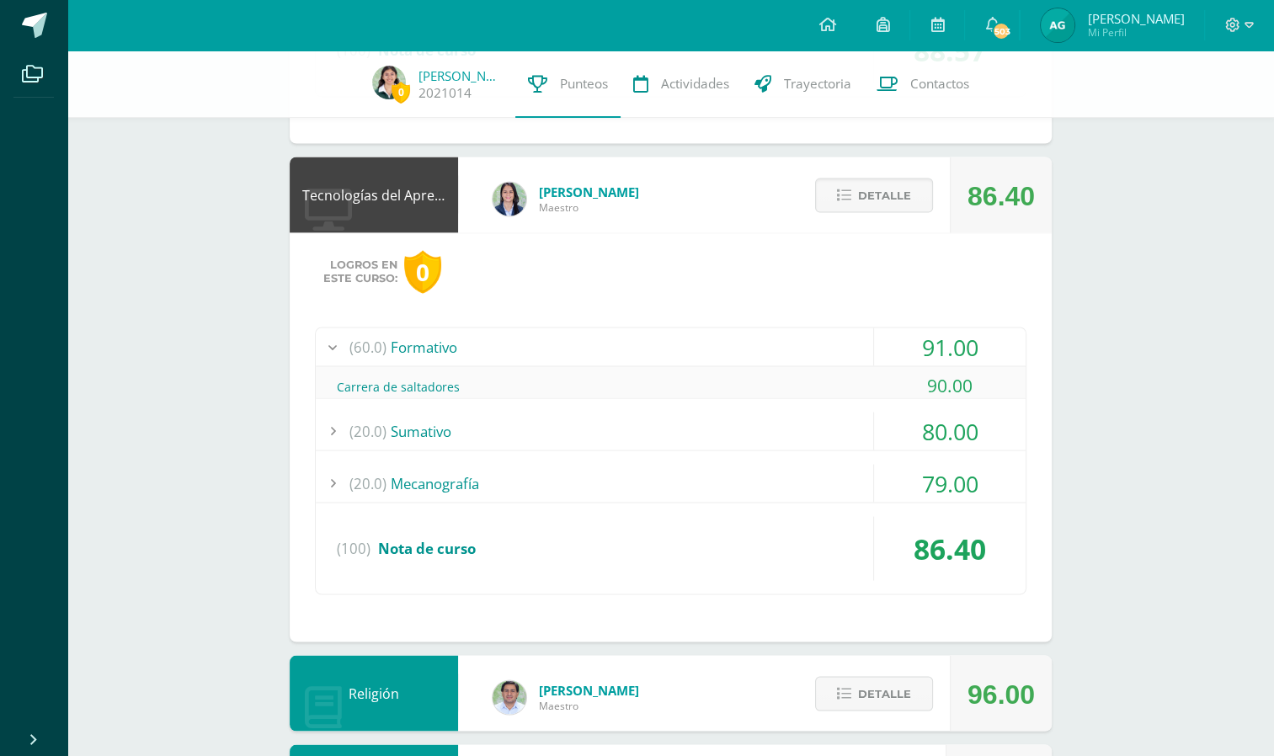
scroll to position [2959, 0]
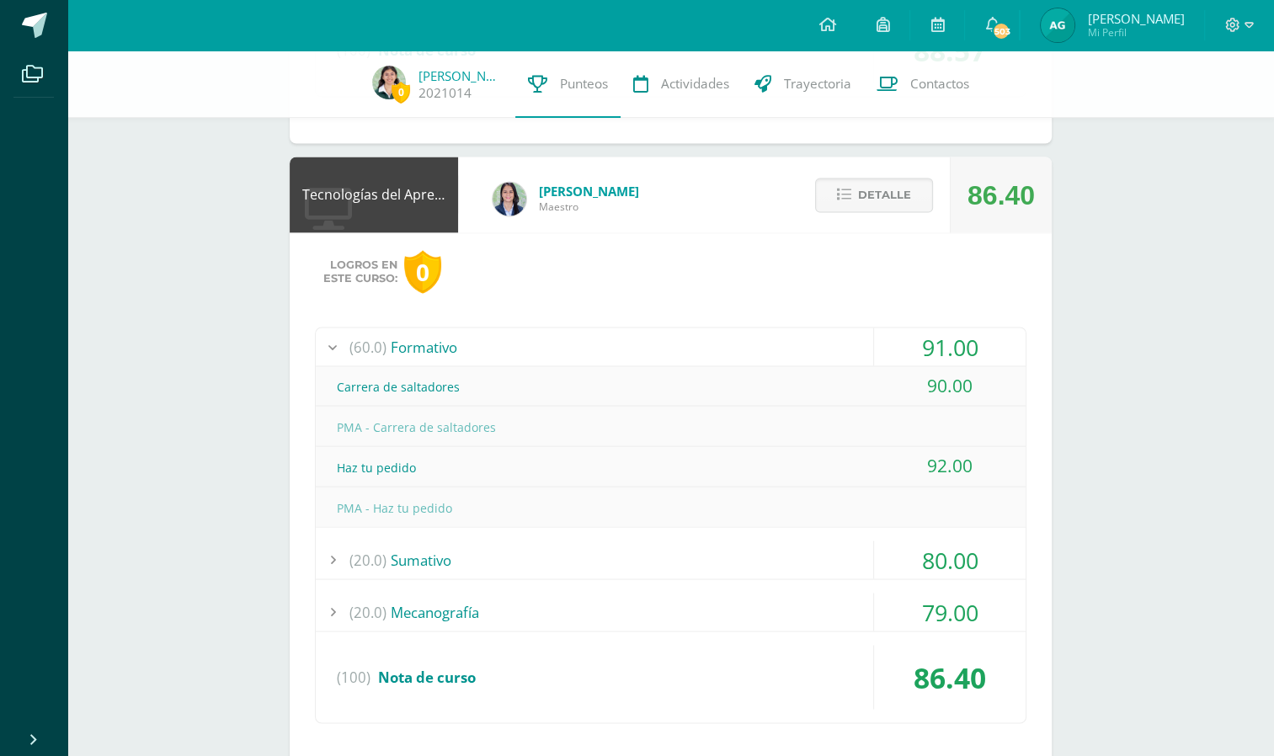
click at [844, 555] on div "(20.0) Sumativo" at bounding box center [671, 560] width 710 height 38
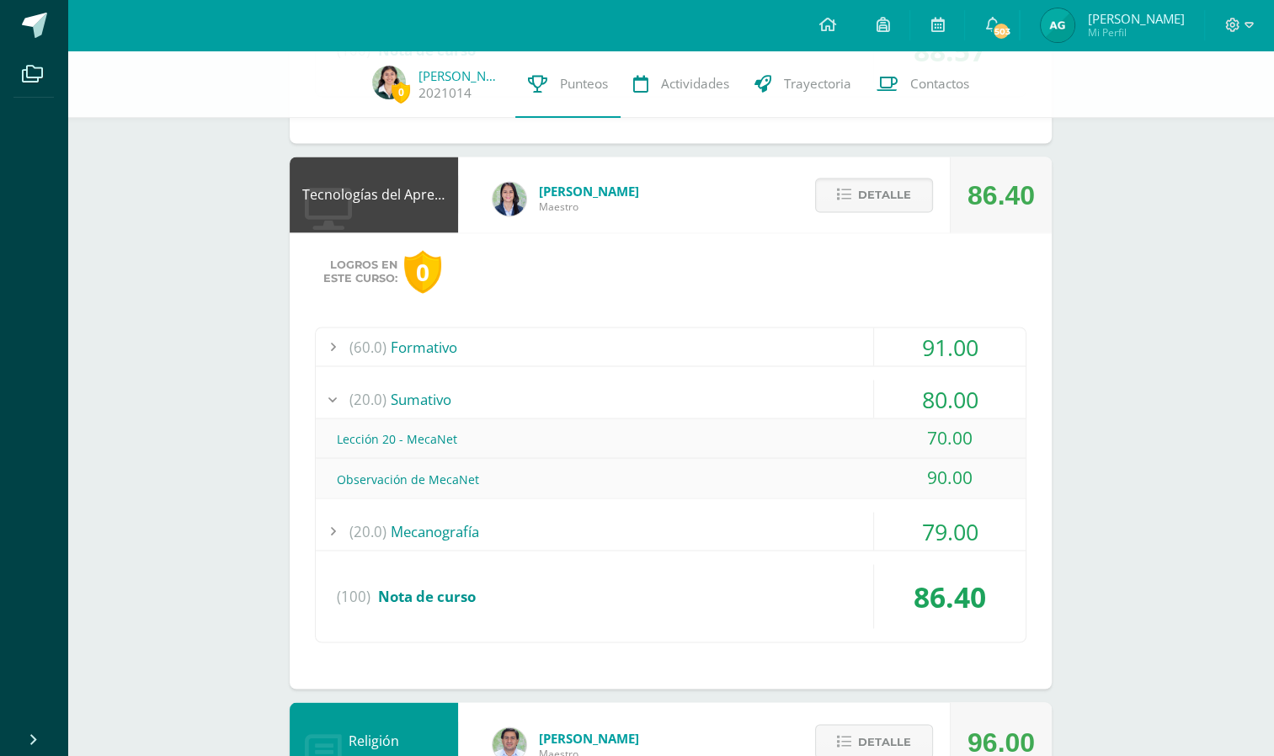
click at [822, 536] on div "(20.0) Mecanografía" at bounding box center [671, 531] width 710 height 38
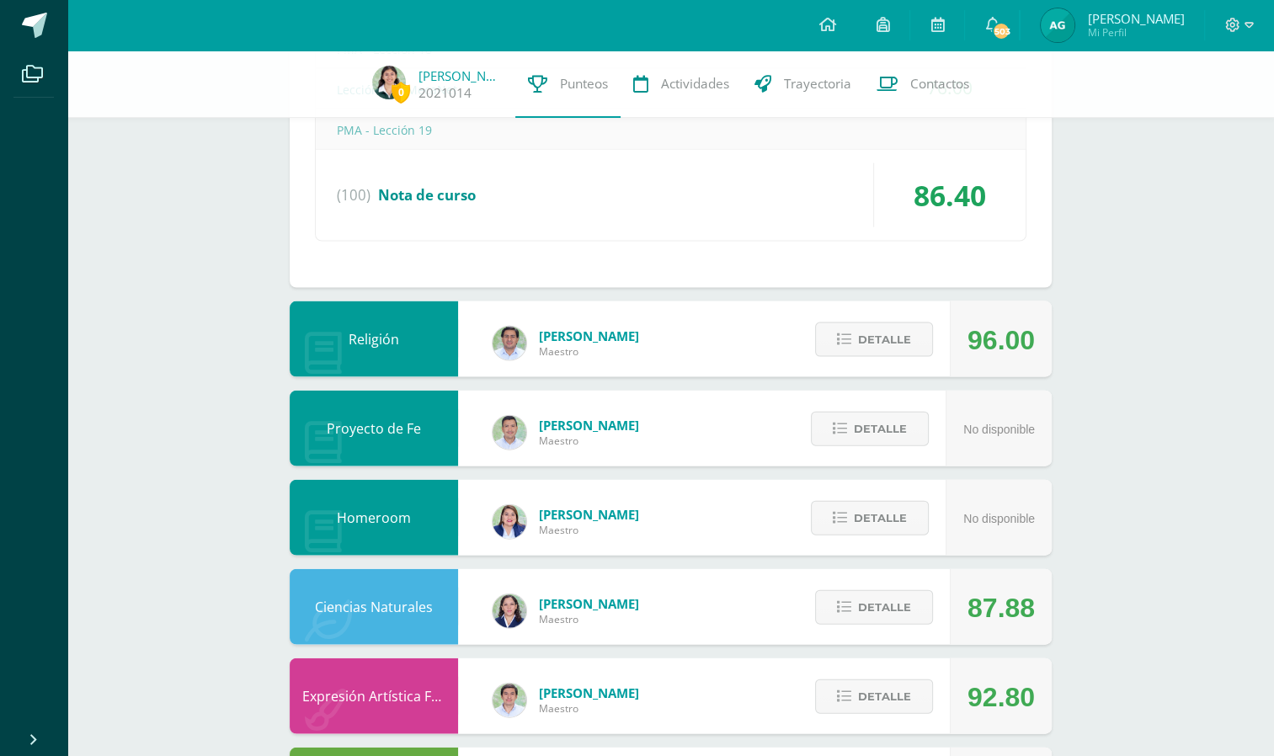
scroll to position [3618, 0]
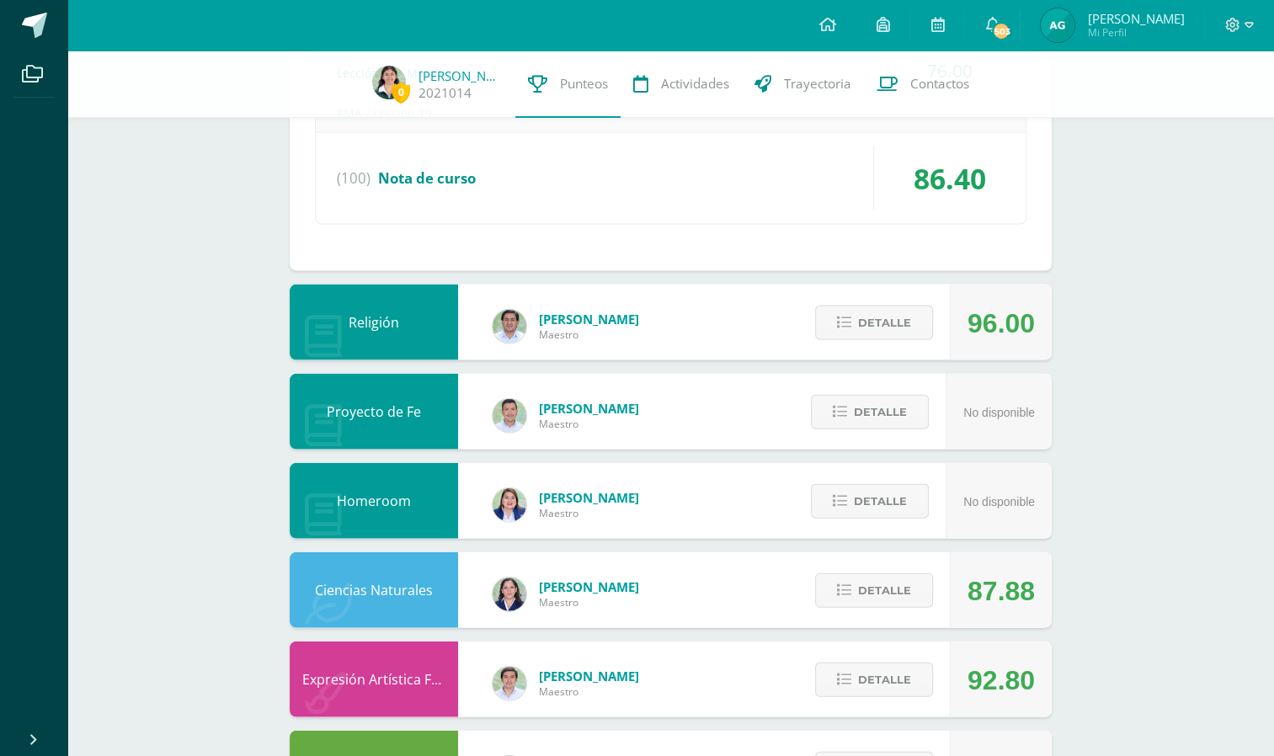
click at [899, 341] on div "Detalle" at bounding box center [870, 323] width 160 height 76
click at [908, 320] on span "Detalle" at bounding box center [884, 322] width 53 height 31
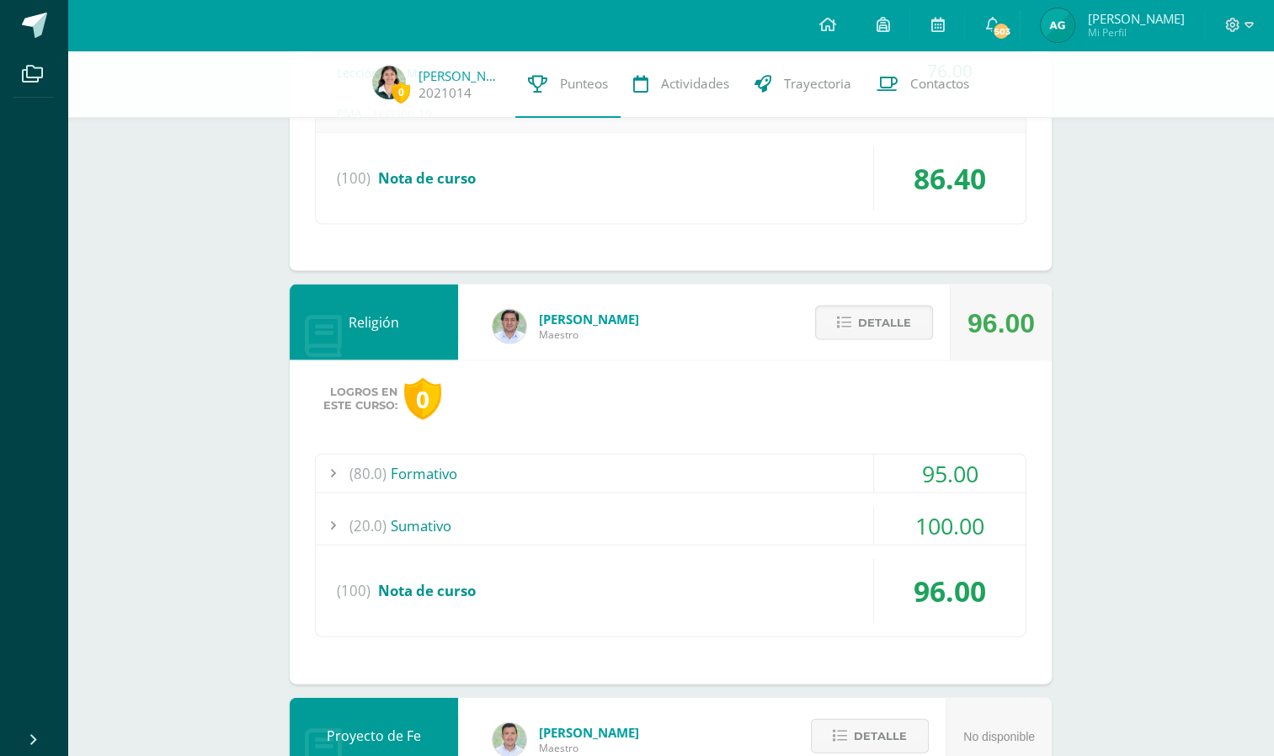
click at [833, 478] on div "(80.0) Formativo" at bounding box center [671, 474] width 710 height 38
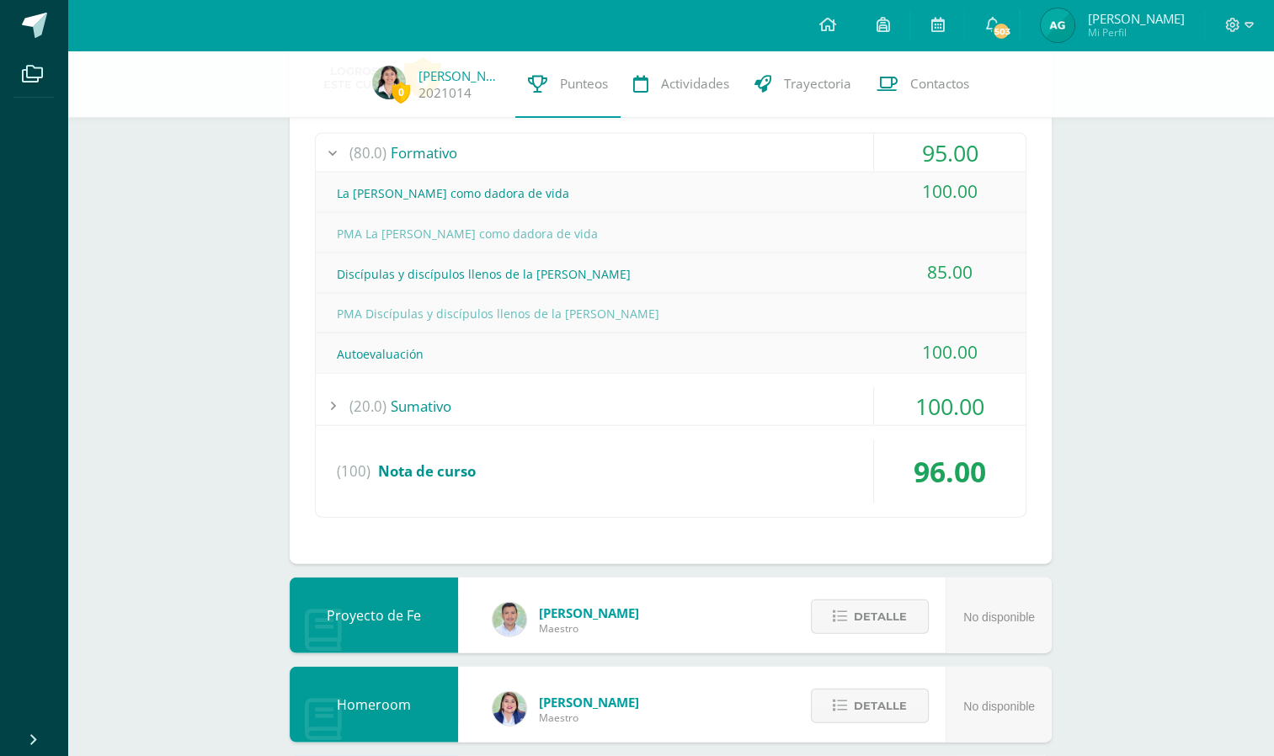
scroll to position [3557, 0]
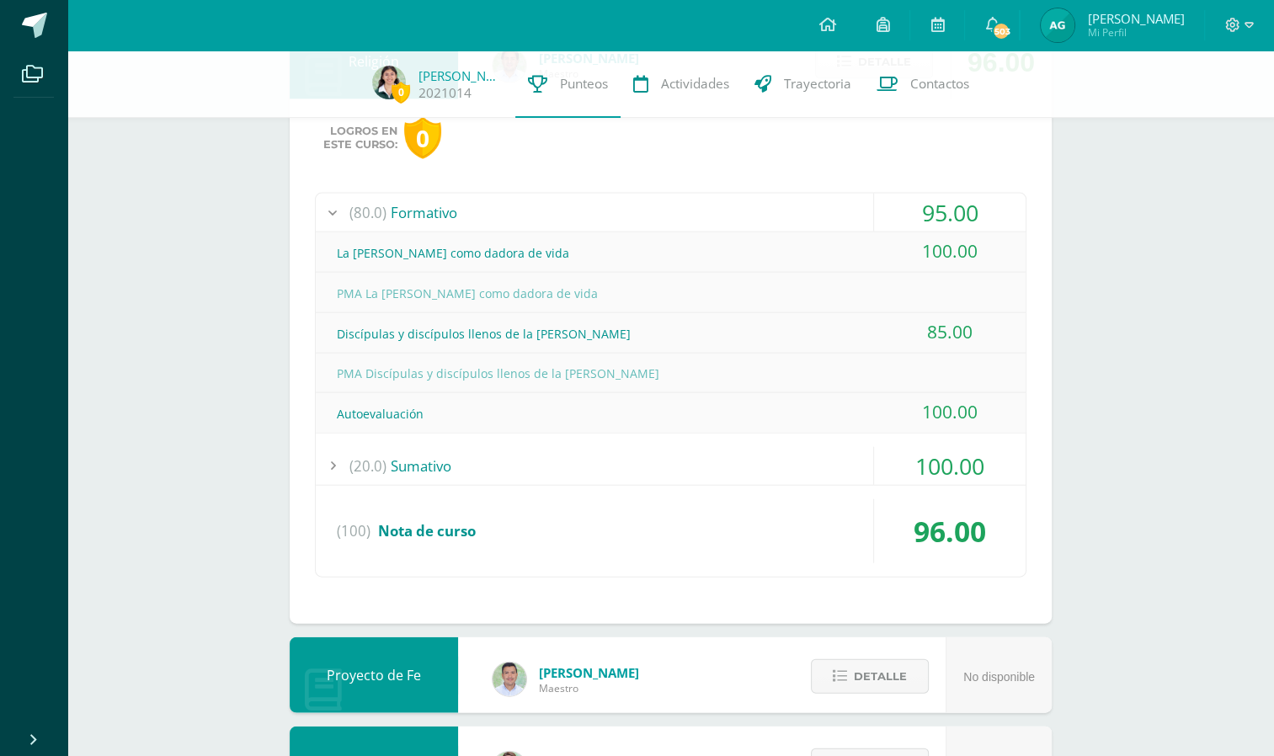
click at [862, 448] on div "(20.0) Sumativo" at bounding box center [671, 466] width 710 height 38
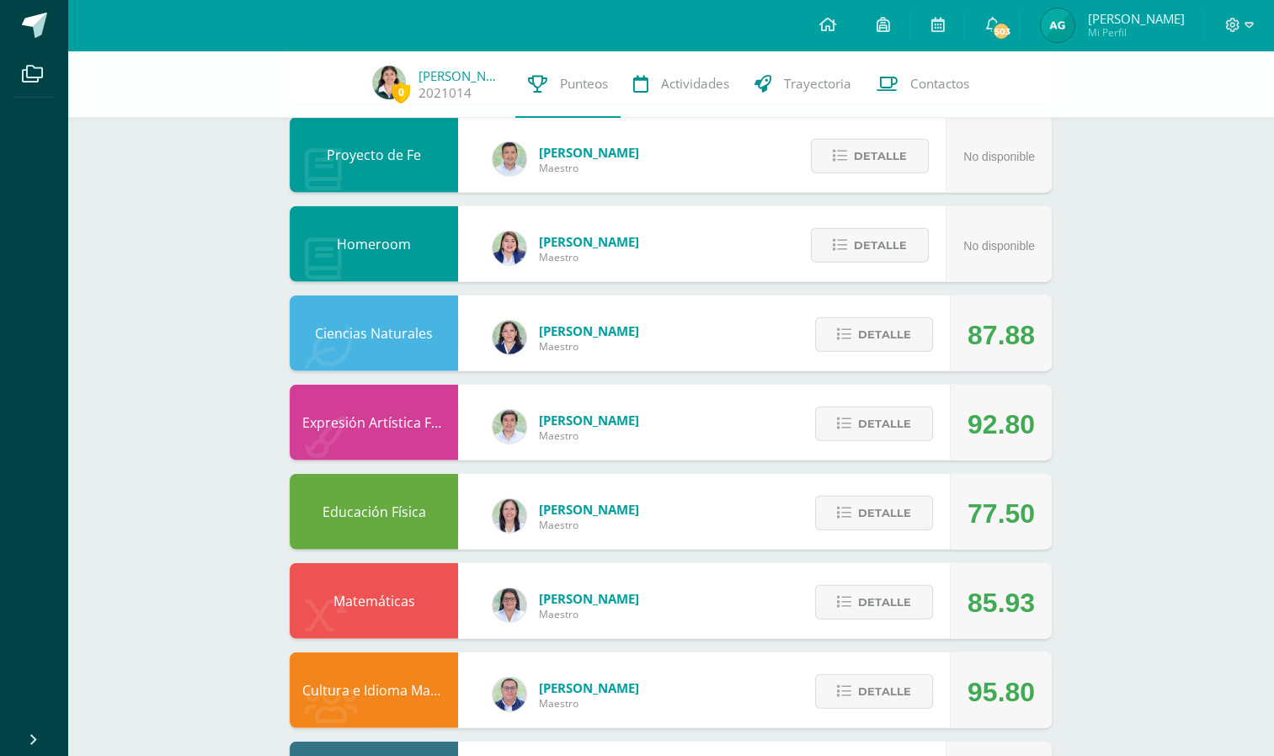
scroll to position [4003, 0]
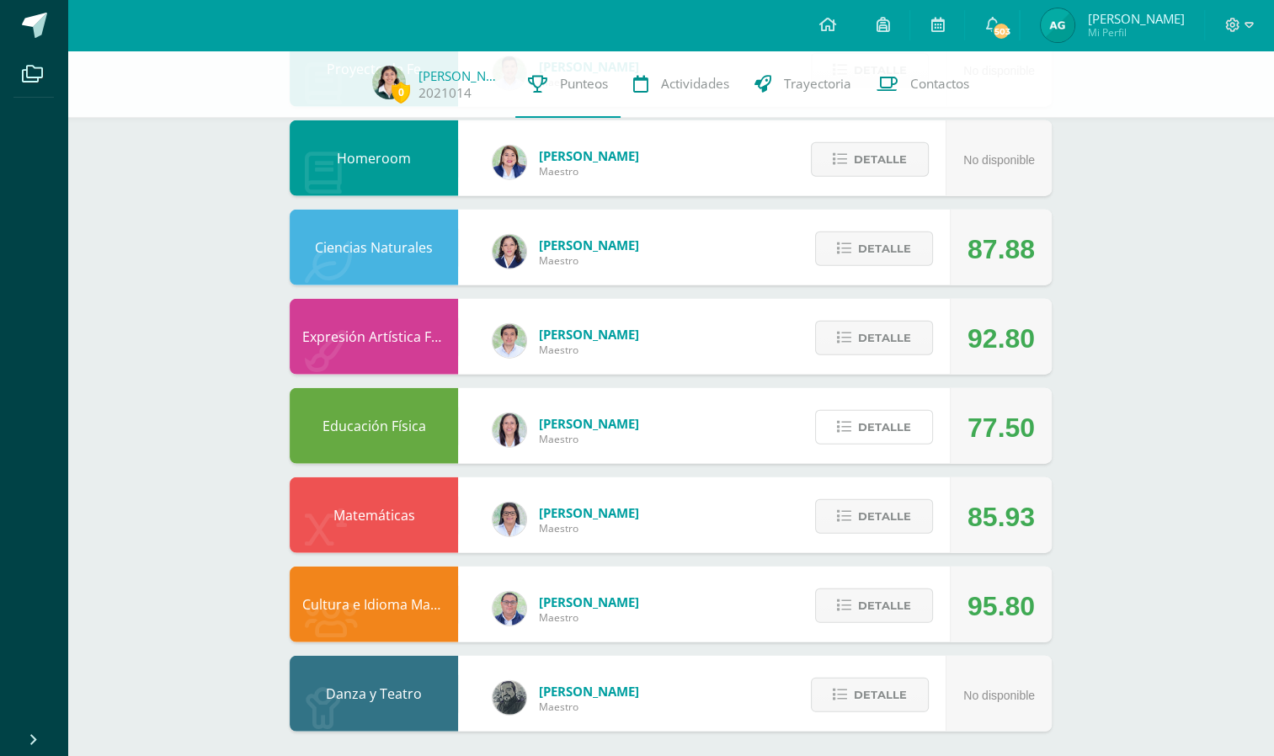
click at [870, 416] on span "Detalle" at bounding box center [884, 427] width 53 height 31
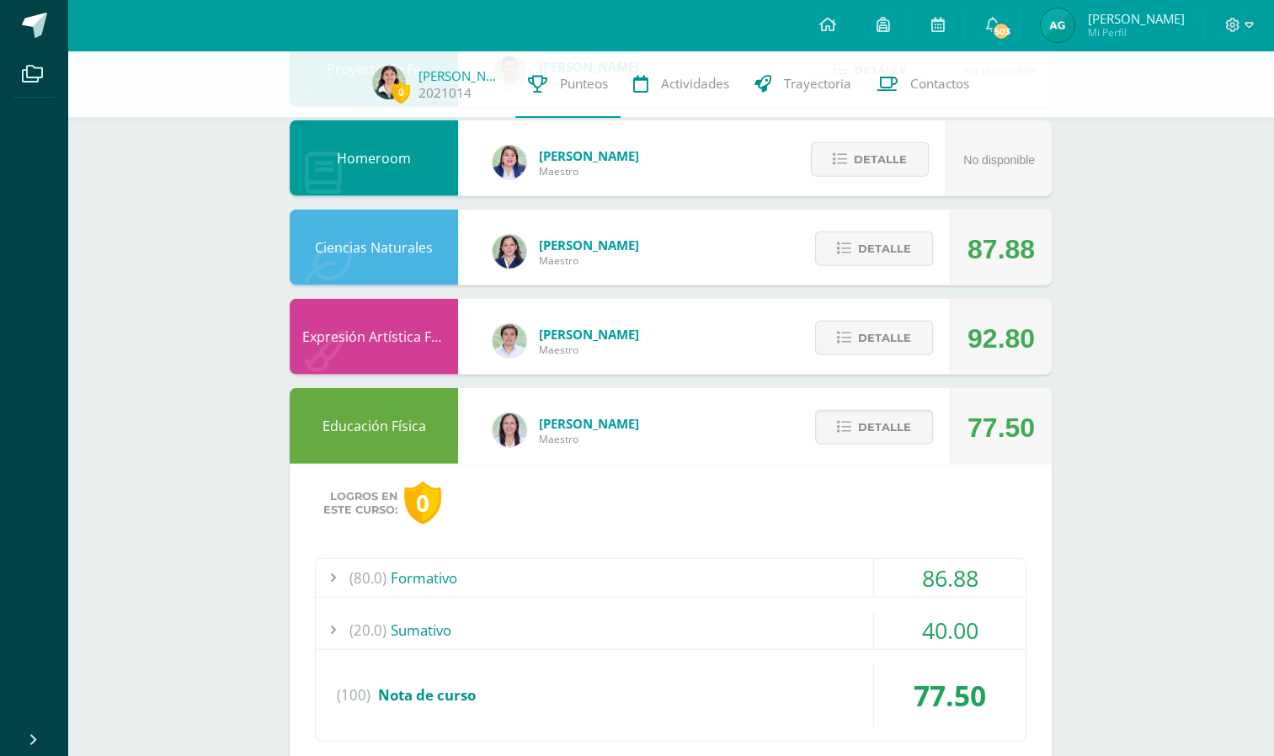
click at [824, 574] on div "(80.0) Formativo" at bounding box center [671, 578] width 710 height 38
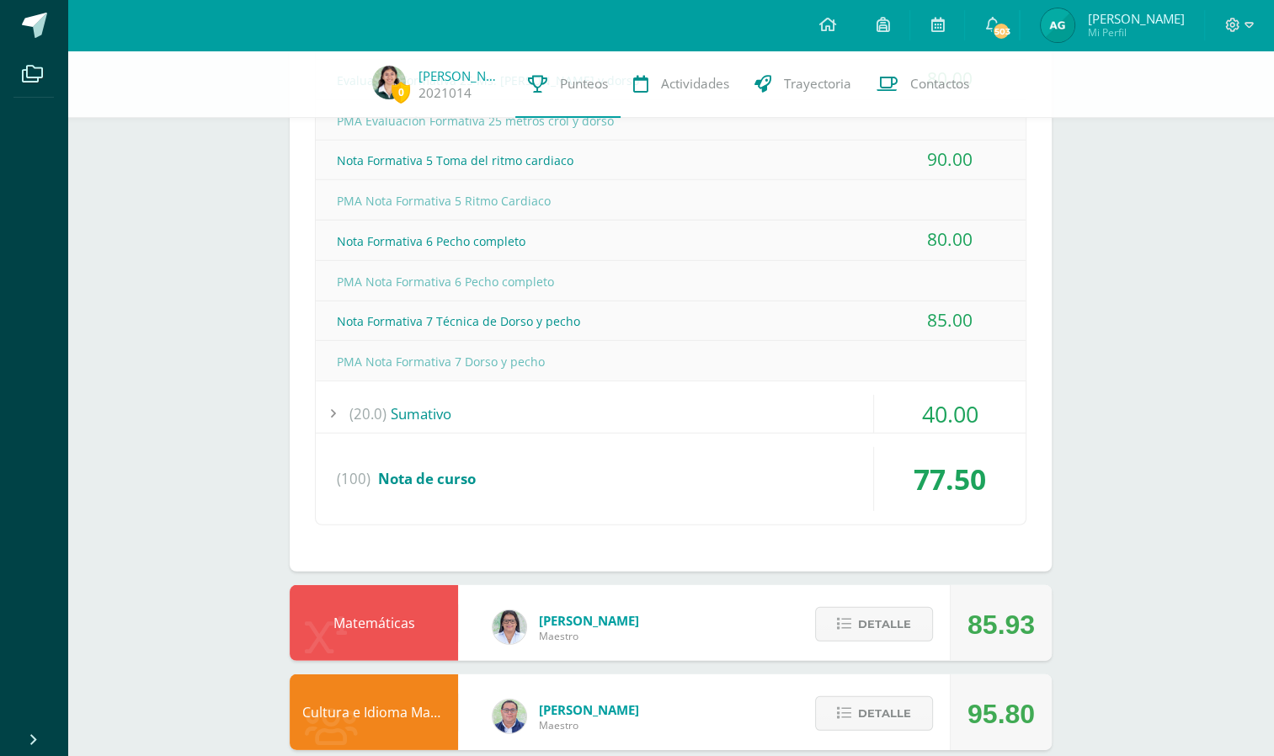
click at [848, 395] on div "(20.0) Sumativo" at bounding box center [671, 414] width 710 height 38
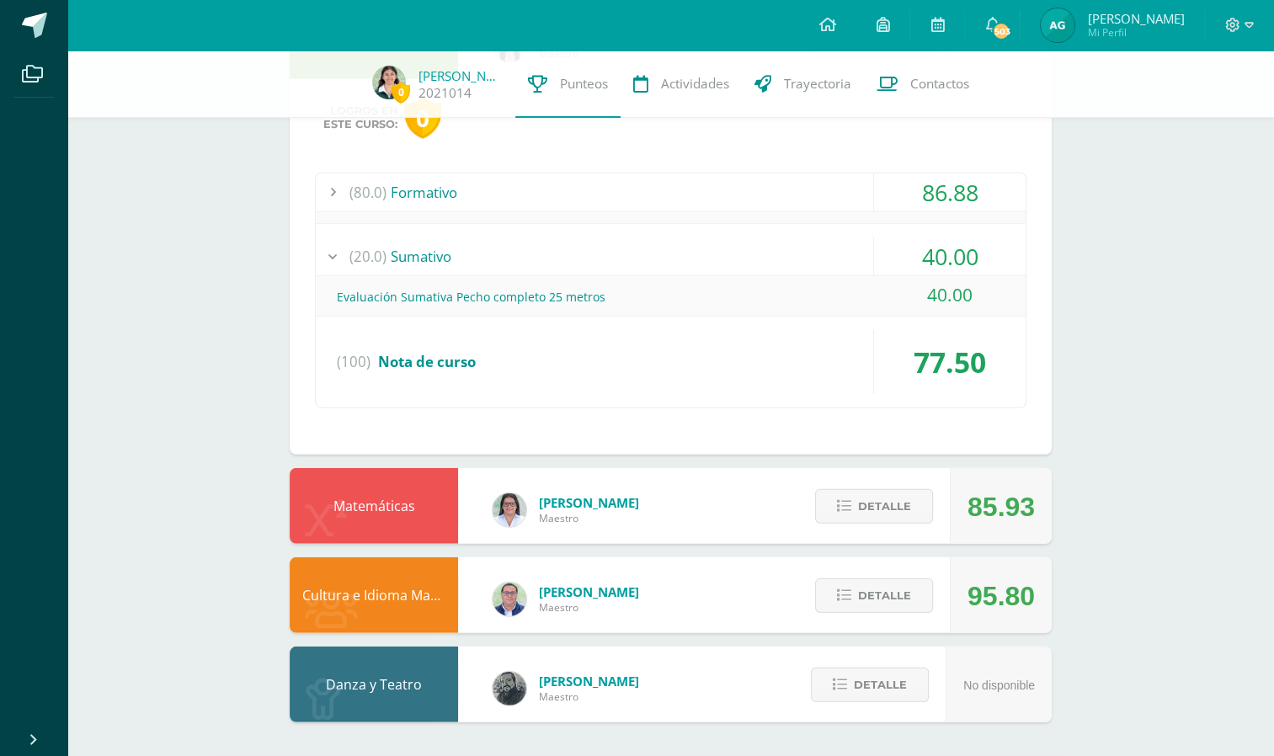
scroll to position [4326, 0]
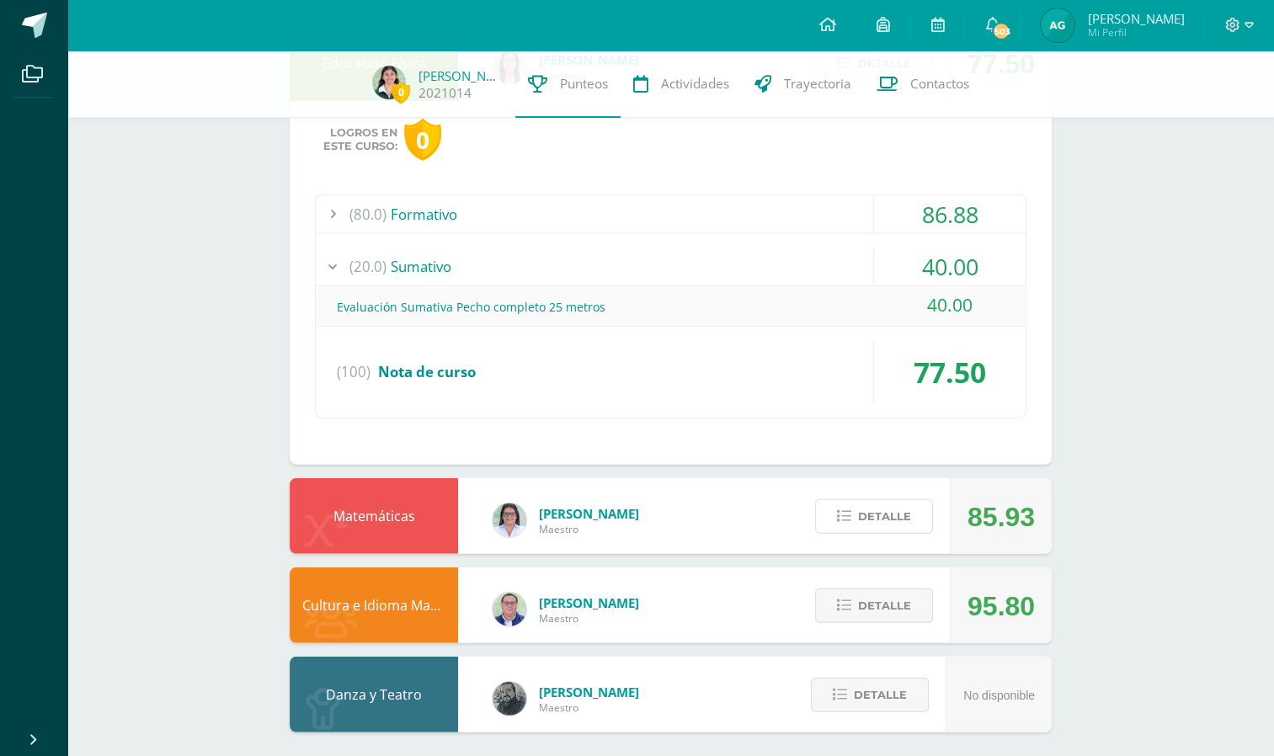
click at [896, 505] on span "Detalle" at bounding box center [884, 516] width 53 height 31
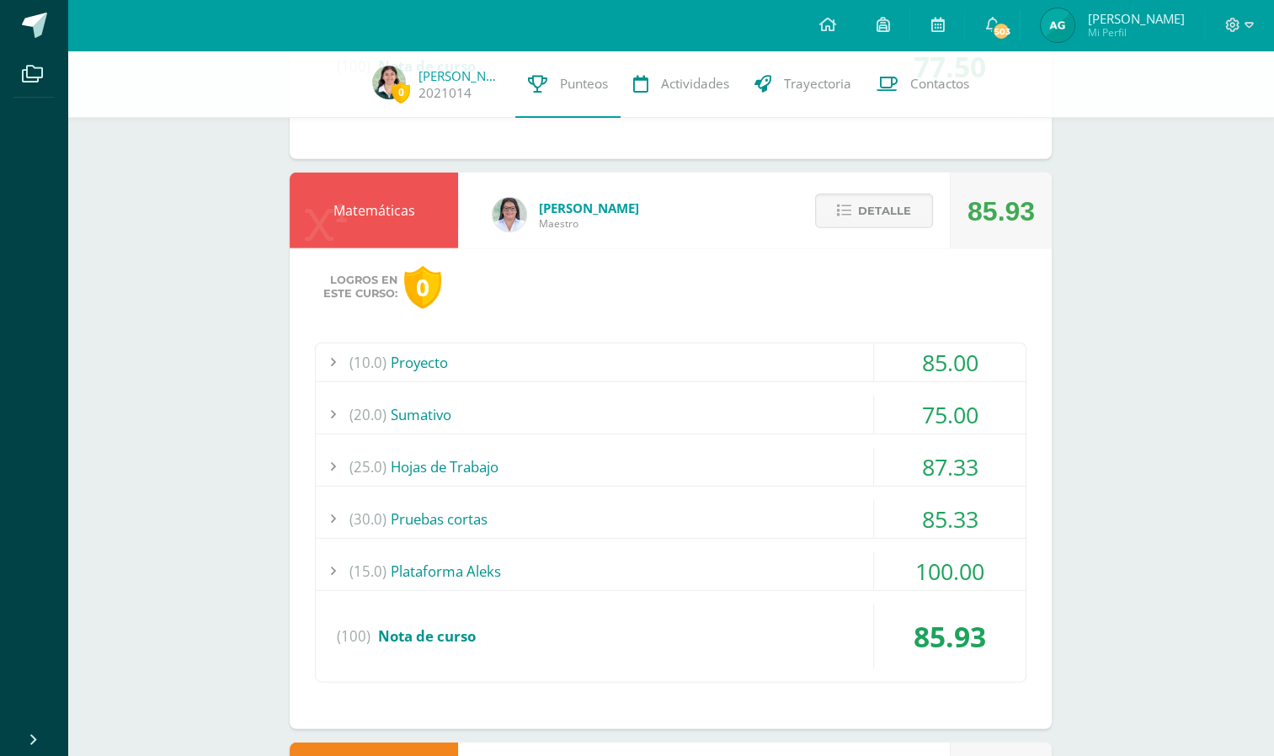
click at [950, 350] on div "85.00" at bounding box center [950, 363] width 152 height 38
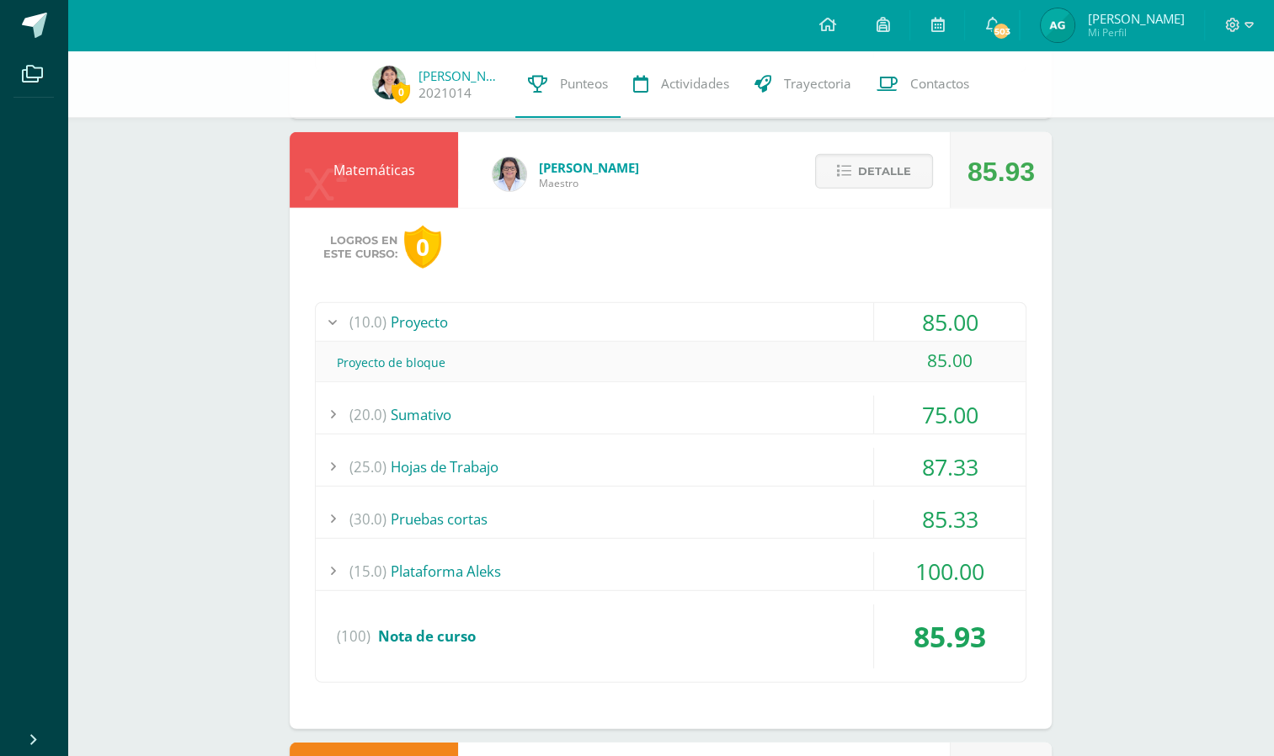
scroll to position [4631, 0]
click at [954, 399] on div "75.00" at bounding box center [950, 416] width 152 height 38
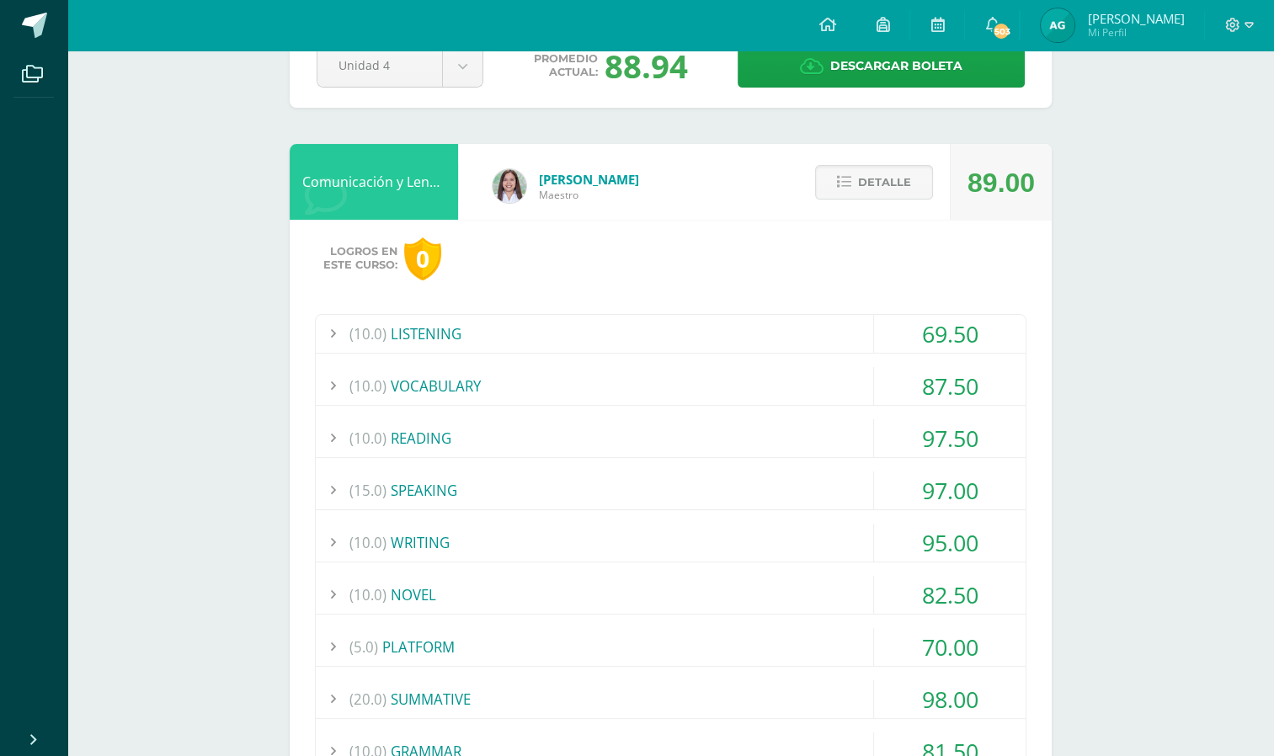
scroll to position [0, 0]
